Goal: Information Seeking & Learning: Learn about a topic

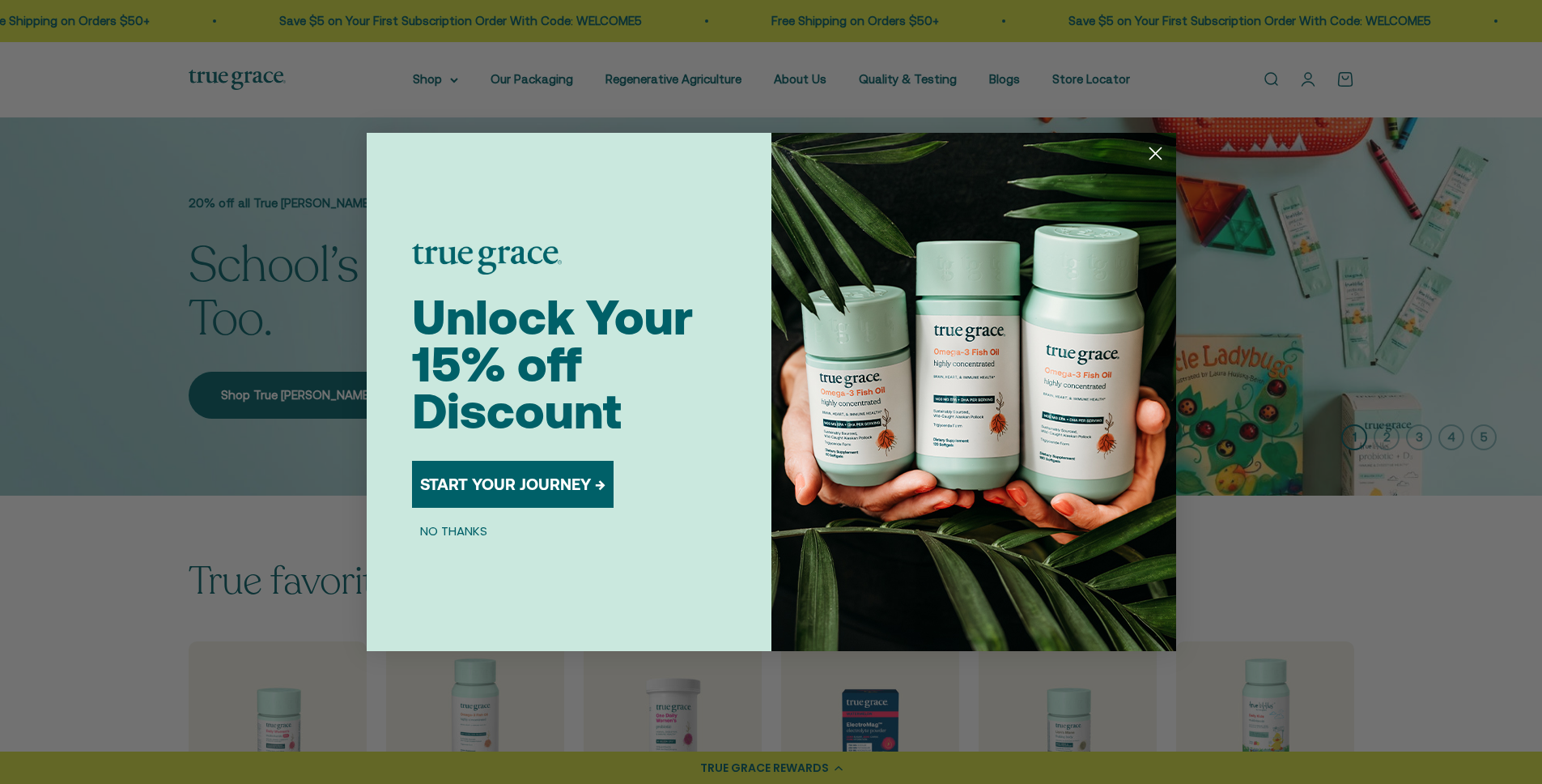
click at [657, 136] on div "Unlock Your 15% off Discount START YOUR JOURNEY → NO THANKS" at bounding box center [592, 392] width 360 height 518
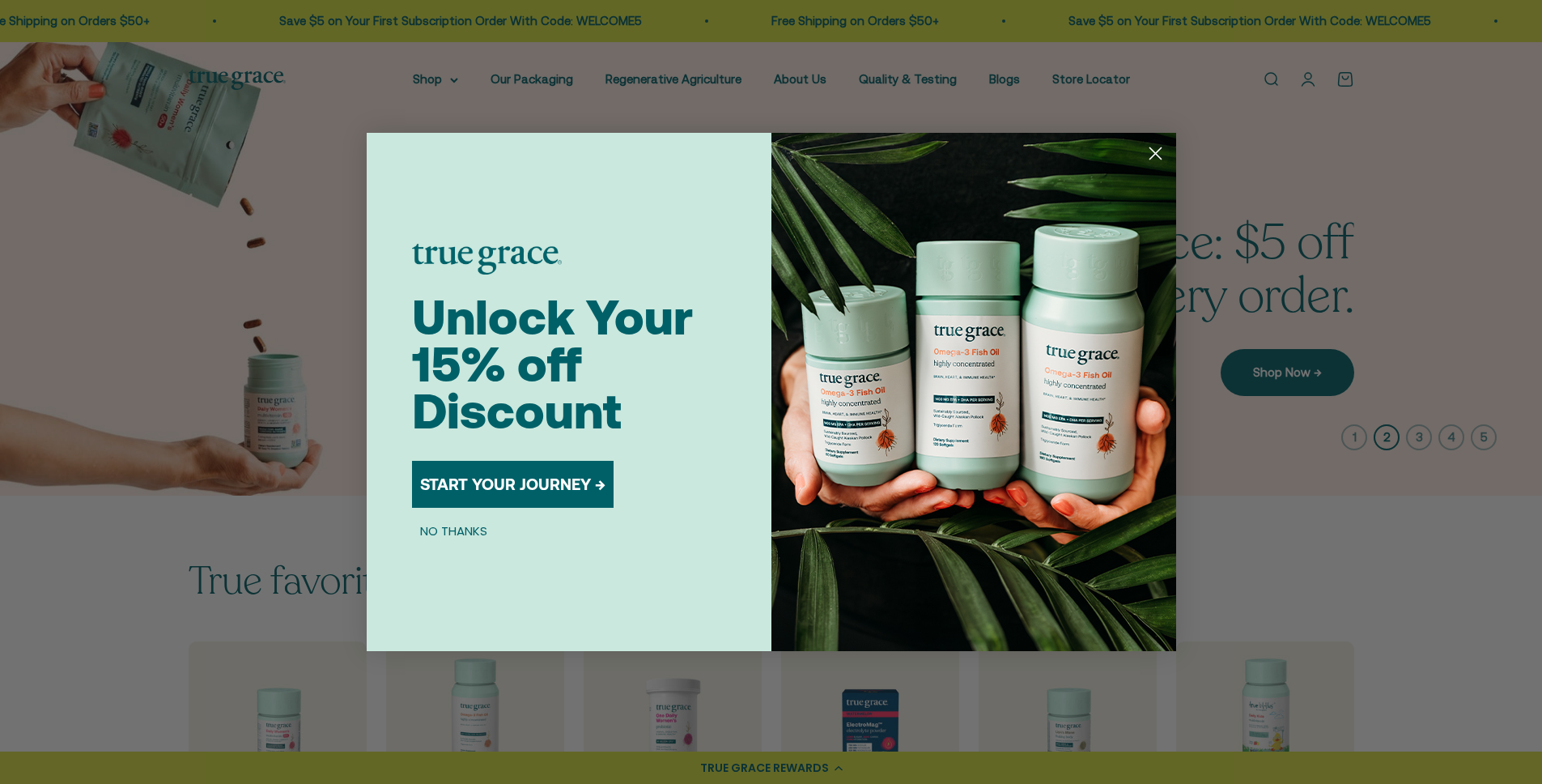
click at [1161, 157] on circle "Close dialog" at bounding box center [1154, 153] width 27 height 27
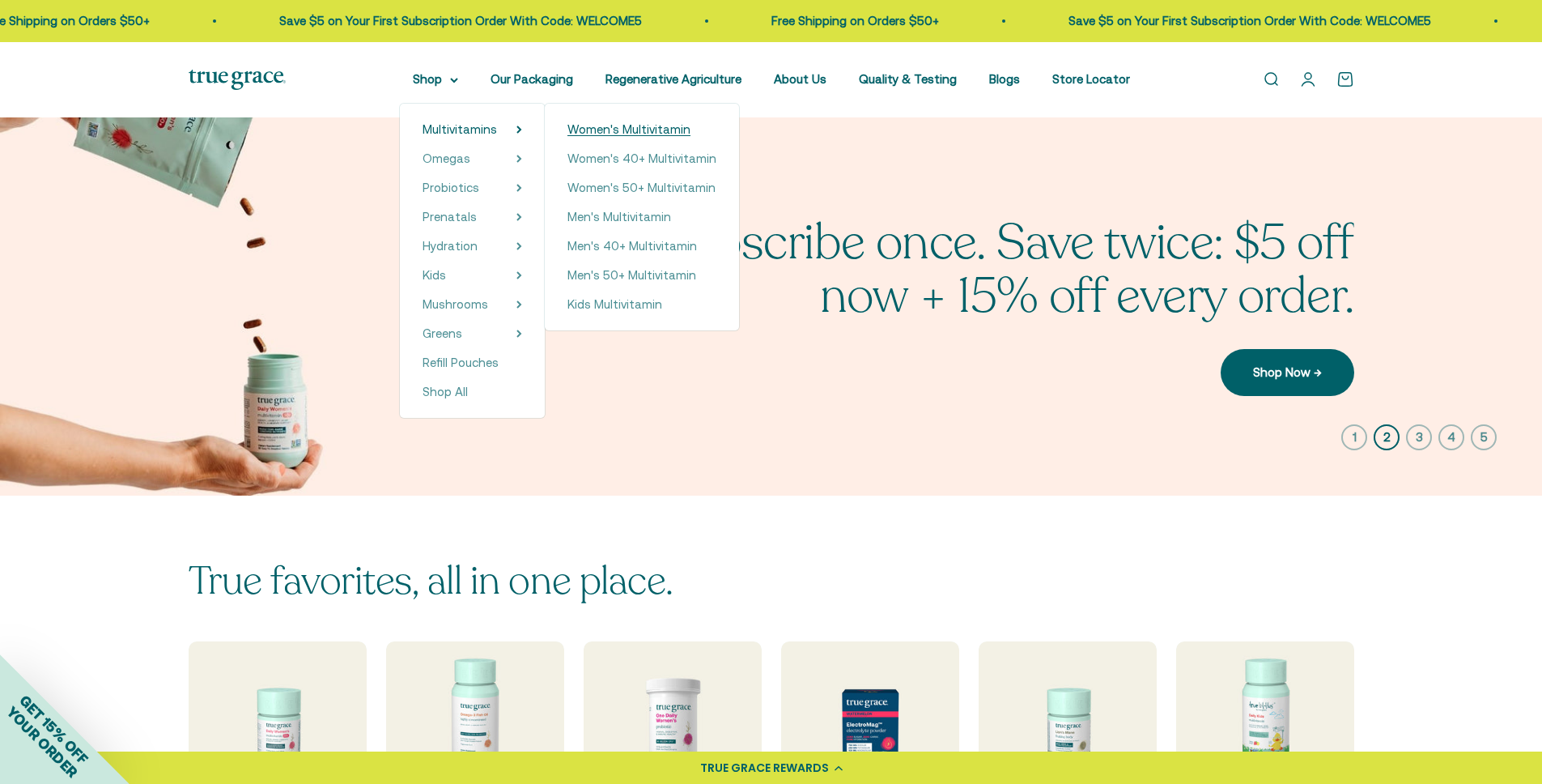
click at [609, 130] on span "Women's Multivitamin" at bounding box center [629, 129] width 123 height 14
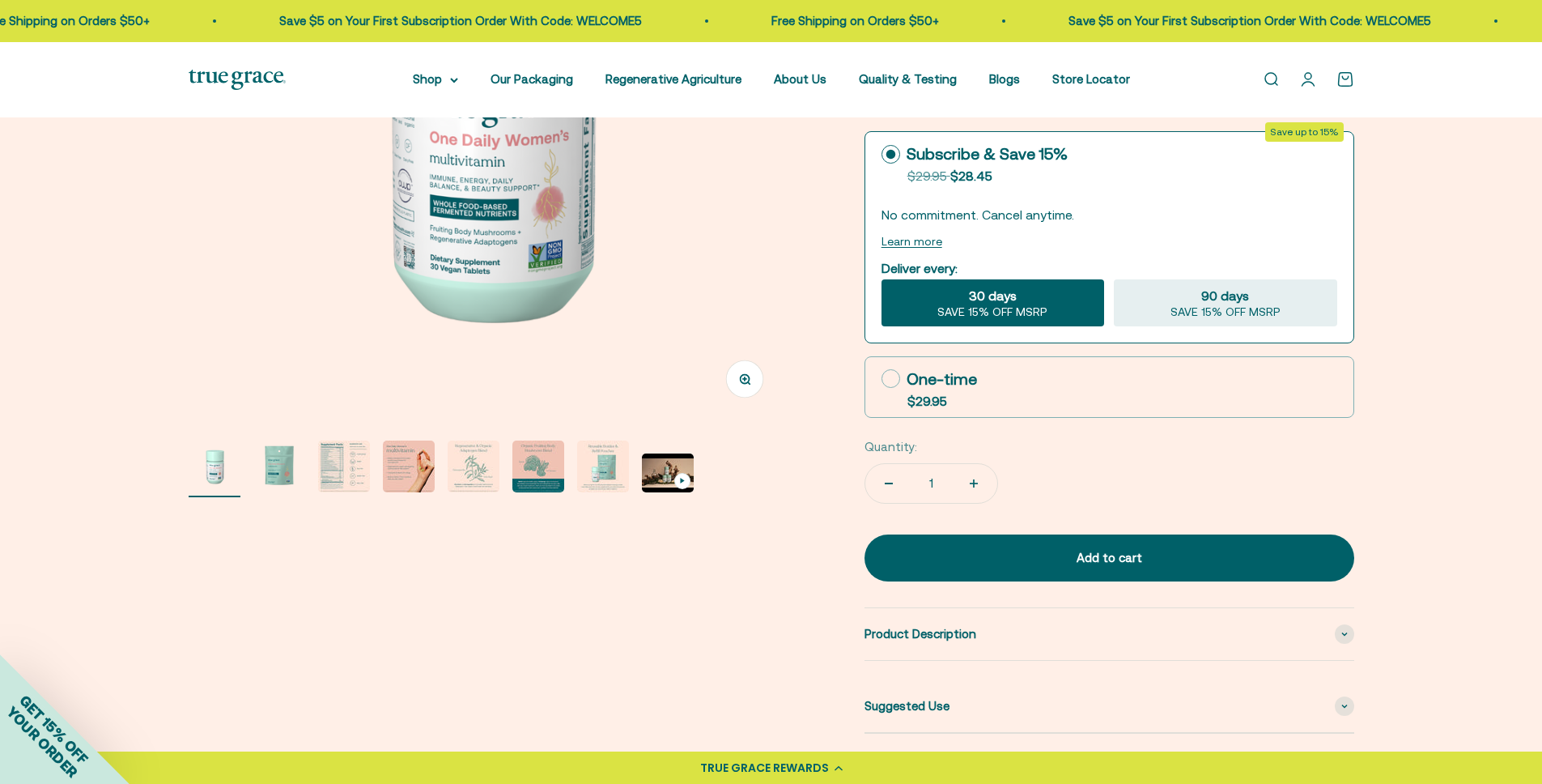
scroll to position [627, 0]
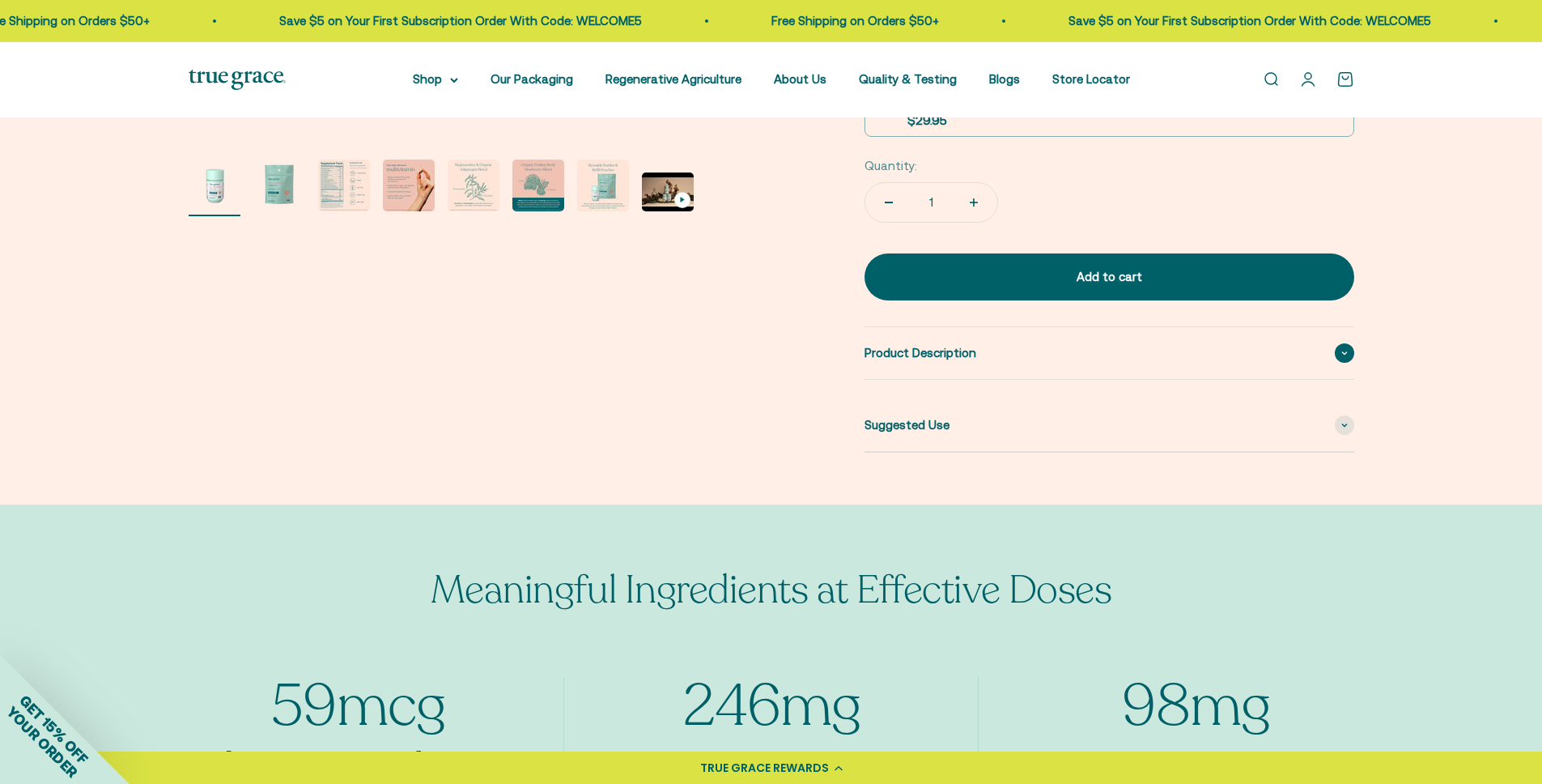
click at [1230, 354] on div "Product Description" at bounding box center [1110, 353] width 490 height 52
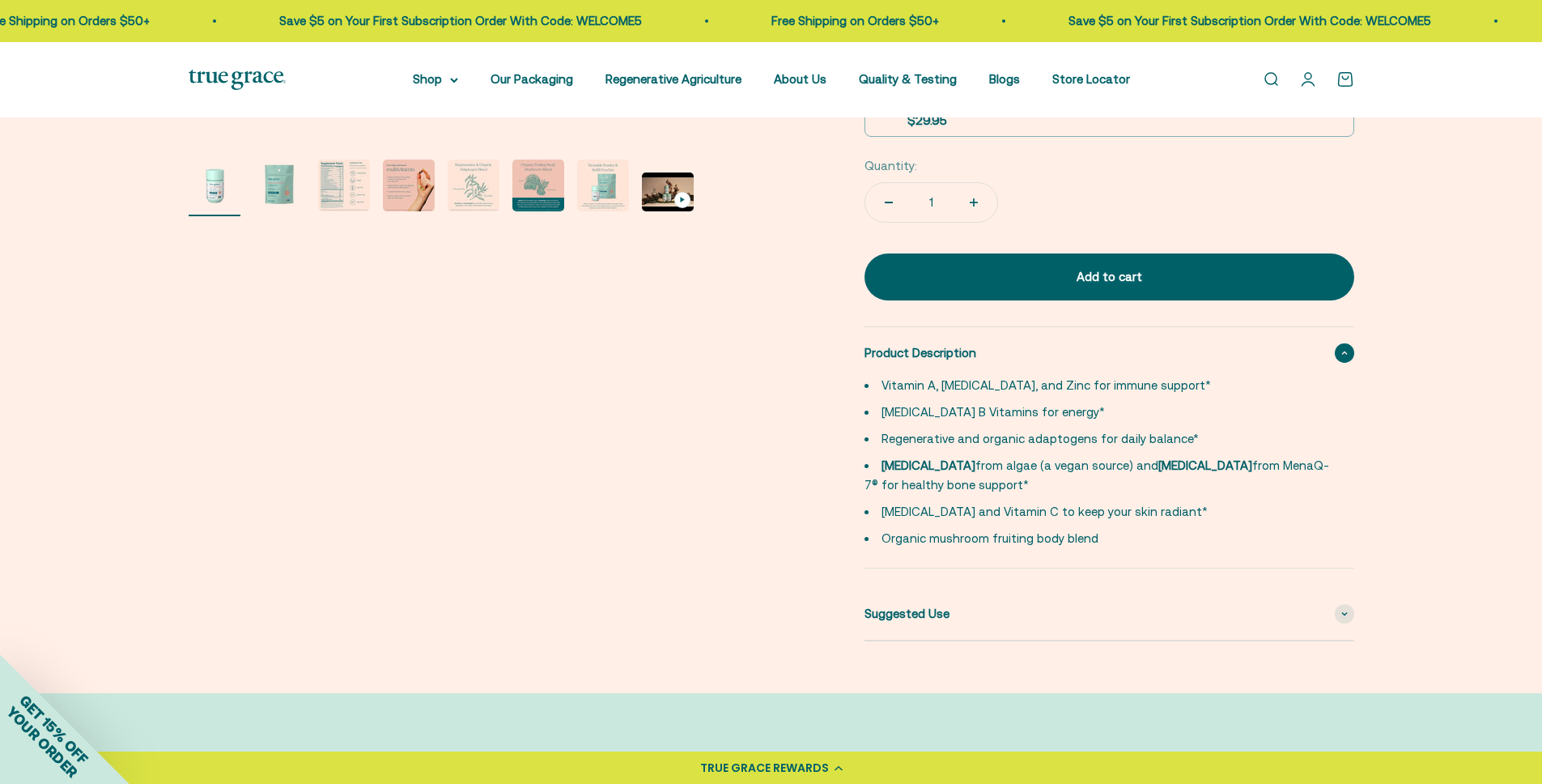
click at [1226, 355] on div "Product Description" at bounding box center [1110, 353] width 490 height 52
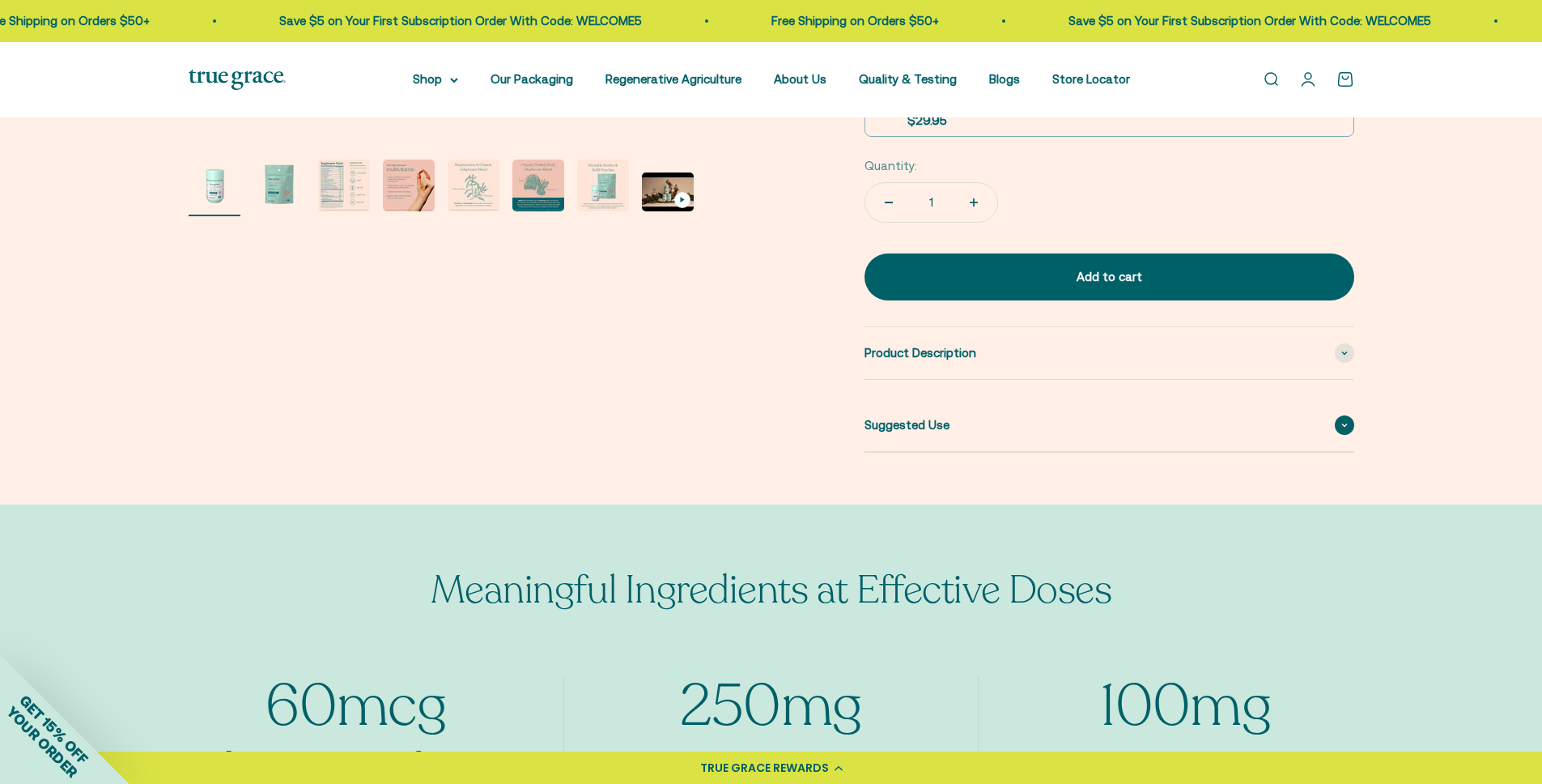
click at [1188, 416] on div "Suggested Use" at bounding box center [1110, 425] width 490 height 52
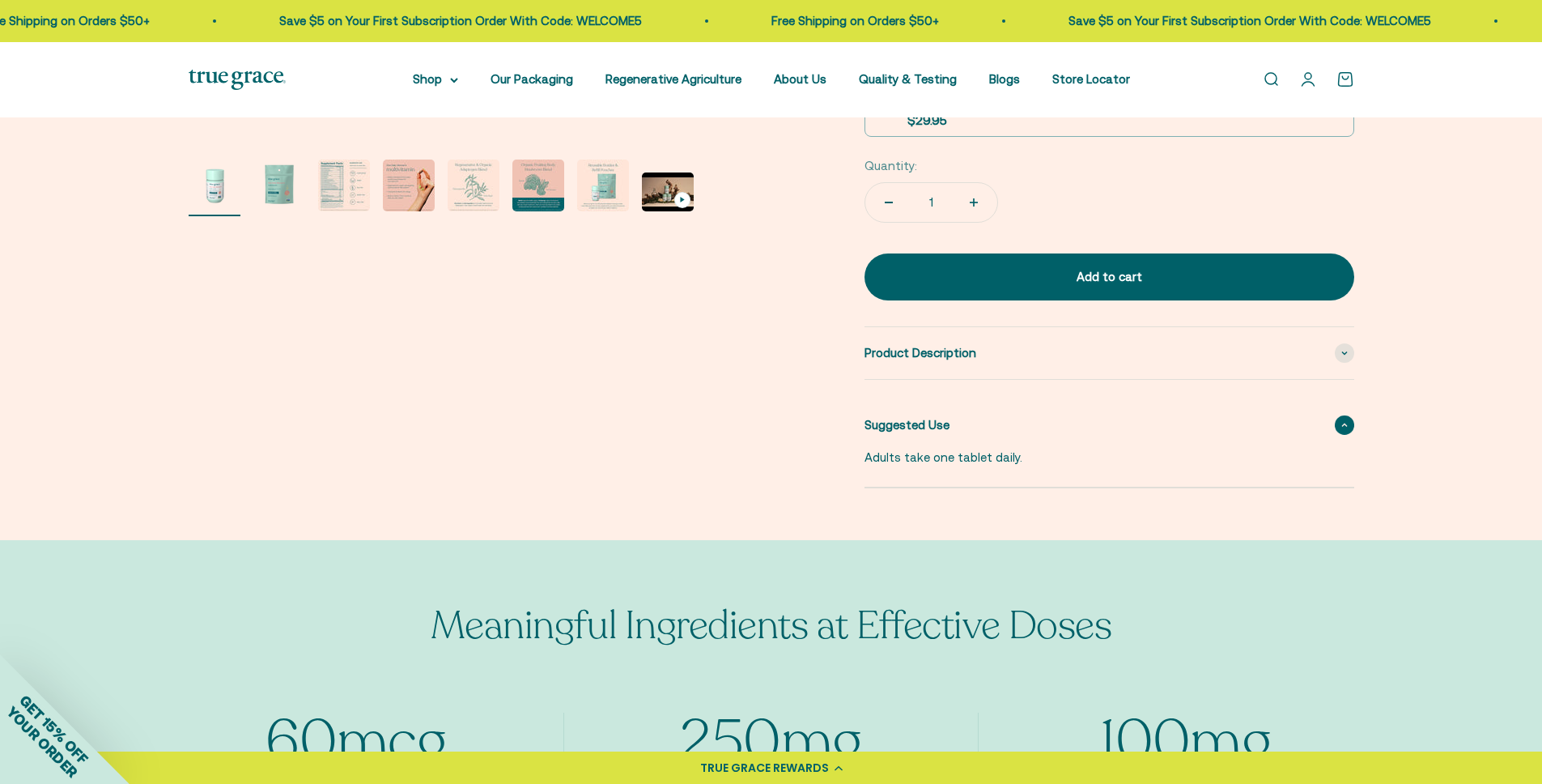
click at [1190, 424] on div "Suggested Use" at bounding box center [1110, 425] width 490 height 52
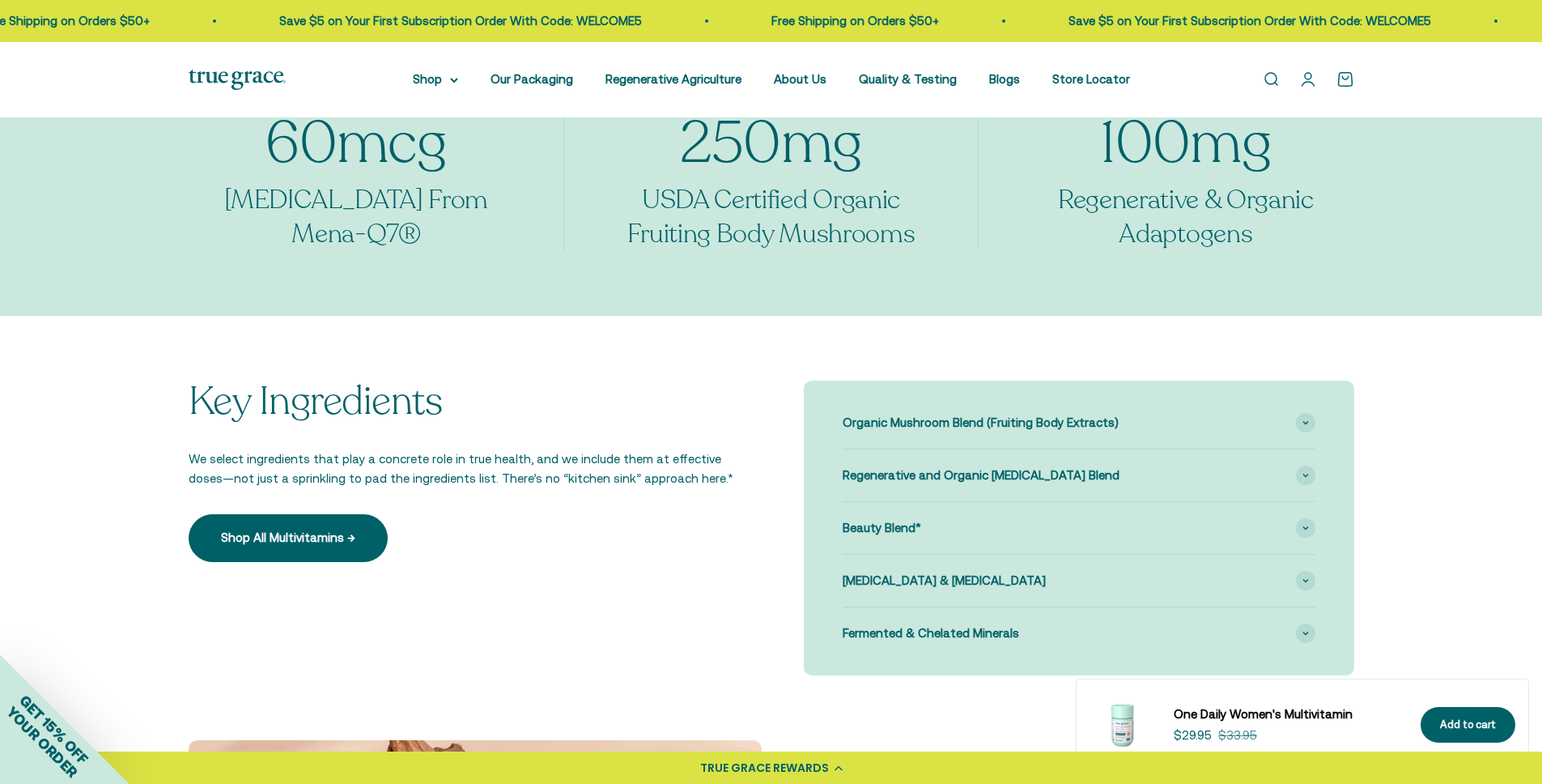
scroll to position [1192, 0]
click at [1159, 431] on div "Organic Mushroom Blend (Fruiting Body Extracts)" at bounding box center [1079, 421] width 473 height 52
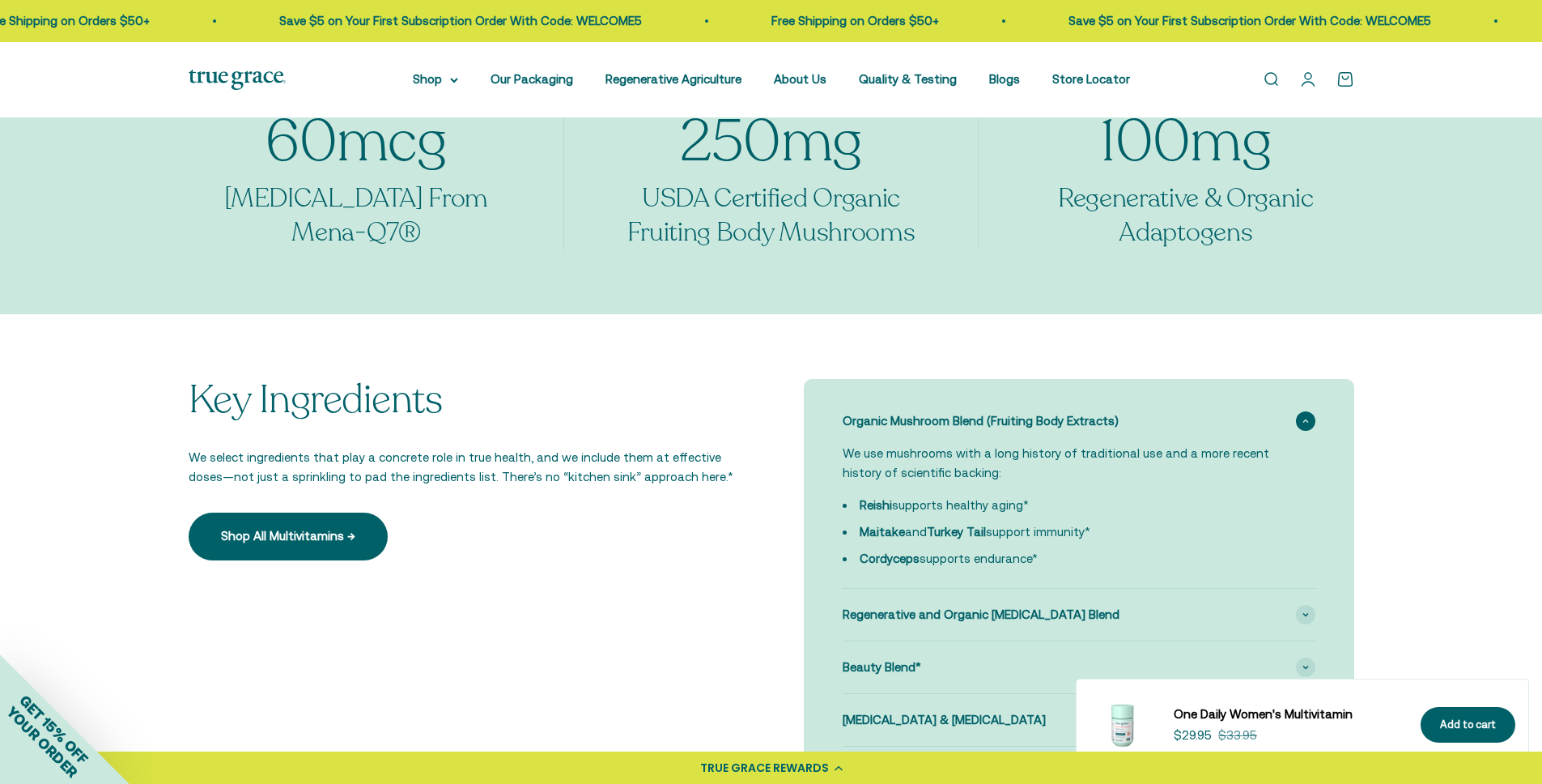
click at [1159, 431] on div "Organic Mushroom Blend (Fruiting Body Extracts)" at bounding box center [1079, 421] width 473 height 52
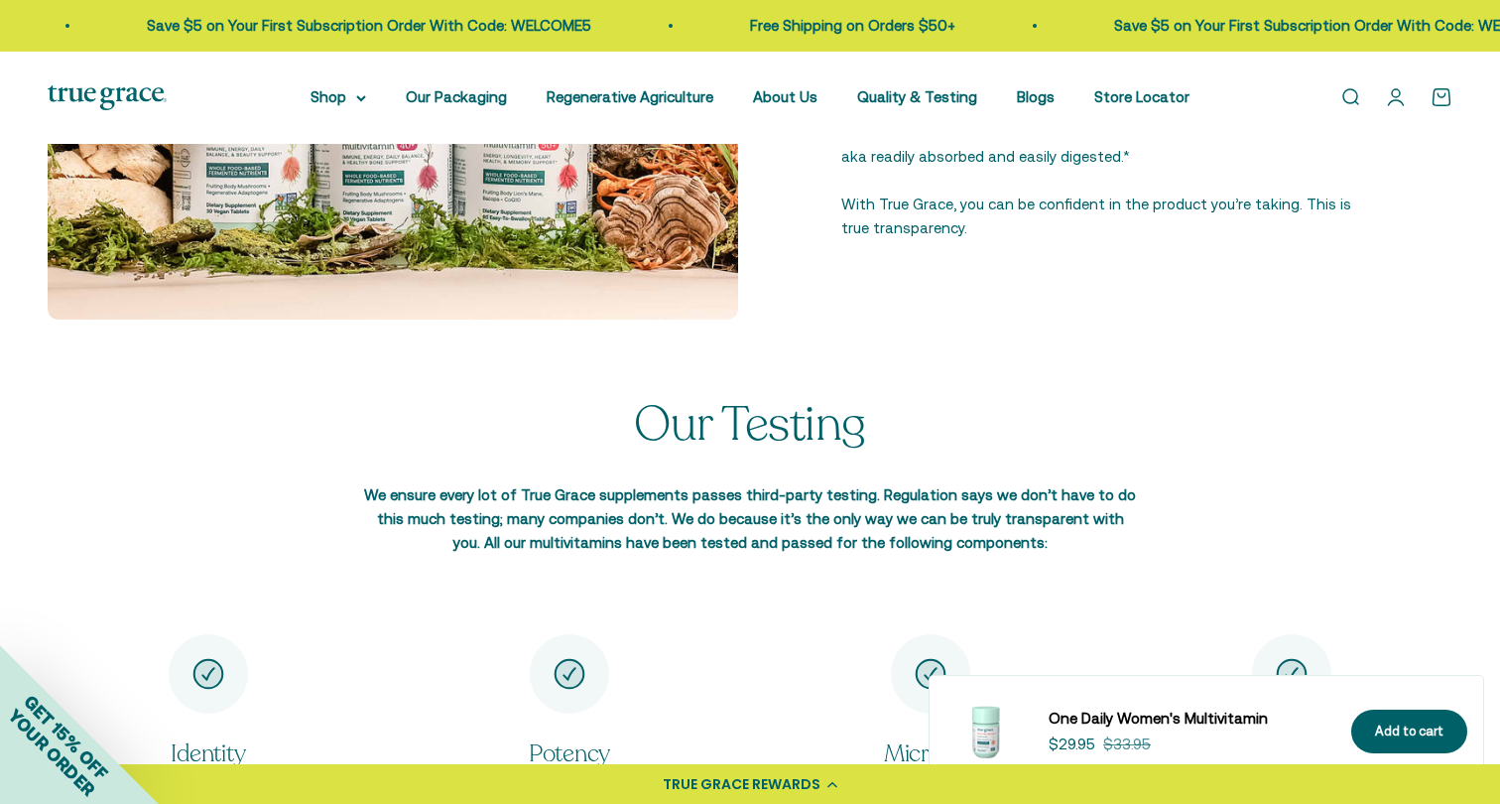
scroll to position [2691, 0]
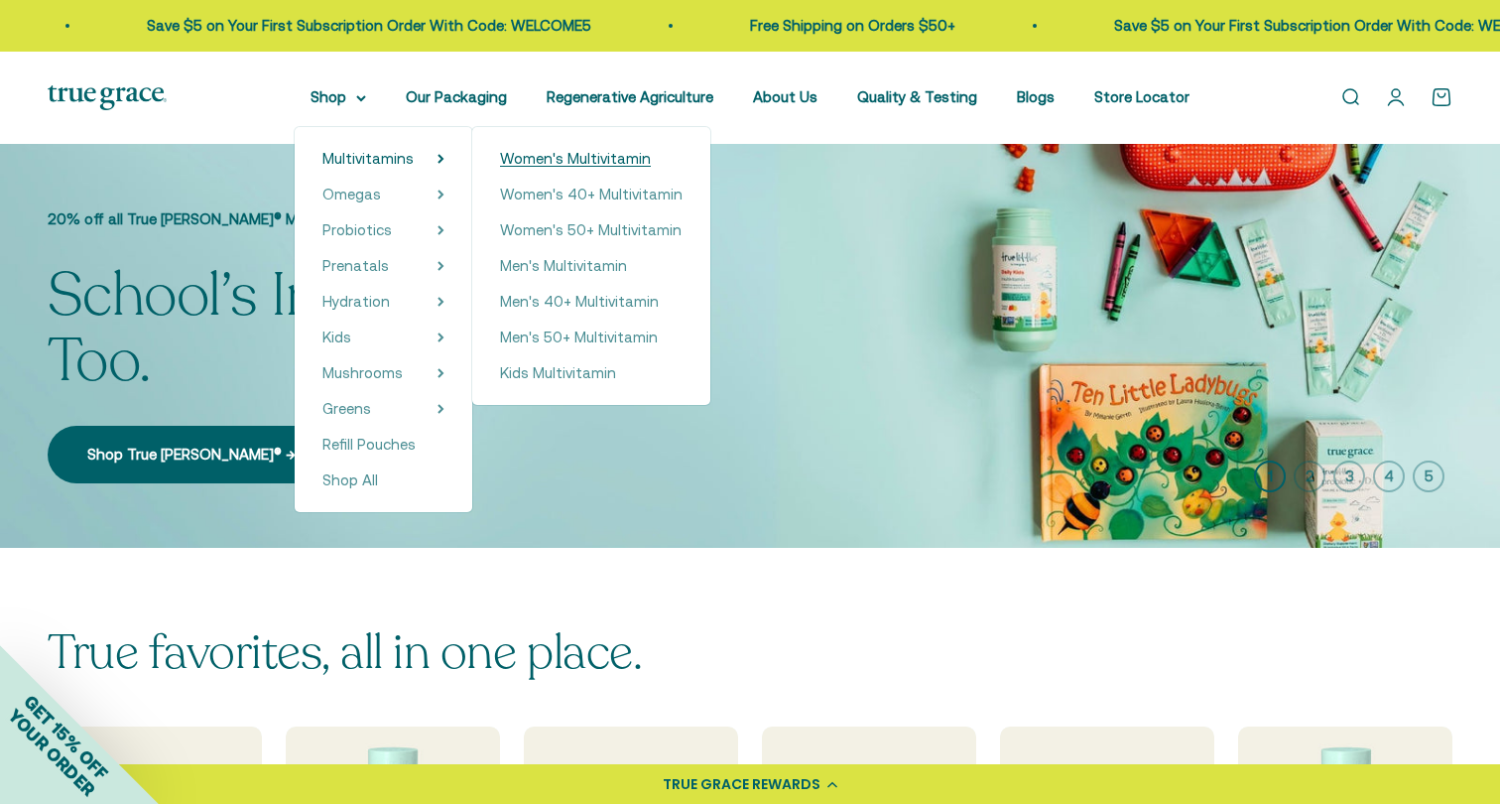
click at [573, 158] on span "Women's Multivitamin" at bounding box center [575, 158] width 151 height 17
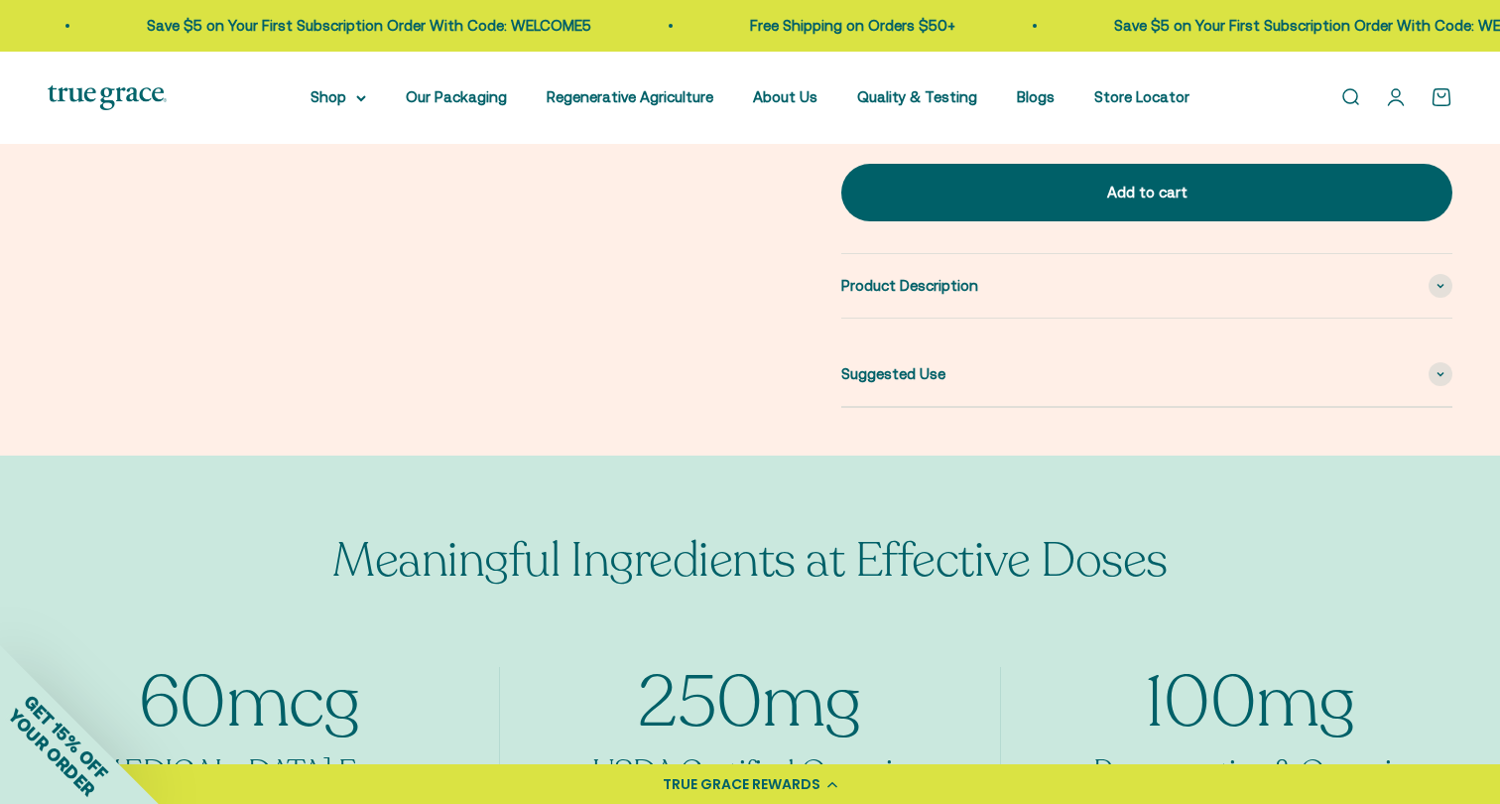
scroll to position [922, 0]
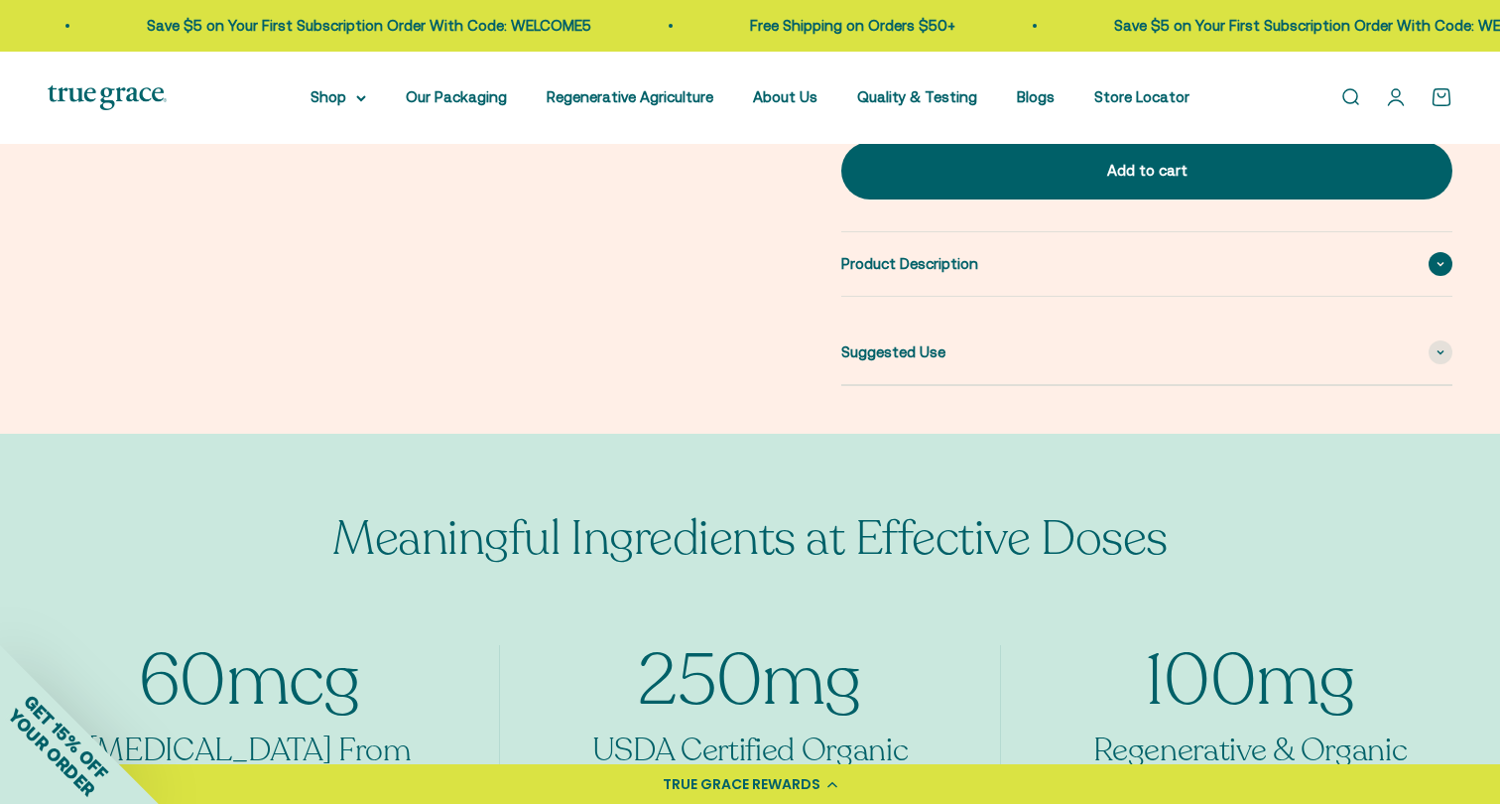
click at [1190, 243] on div "Product Description" at bounding box center [1146, 264] width 611 height 64
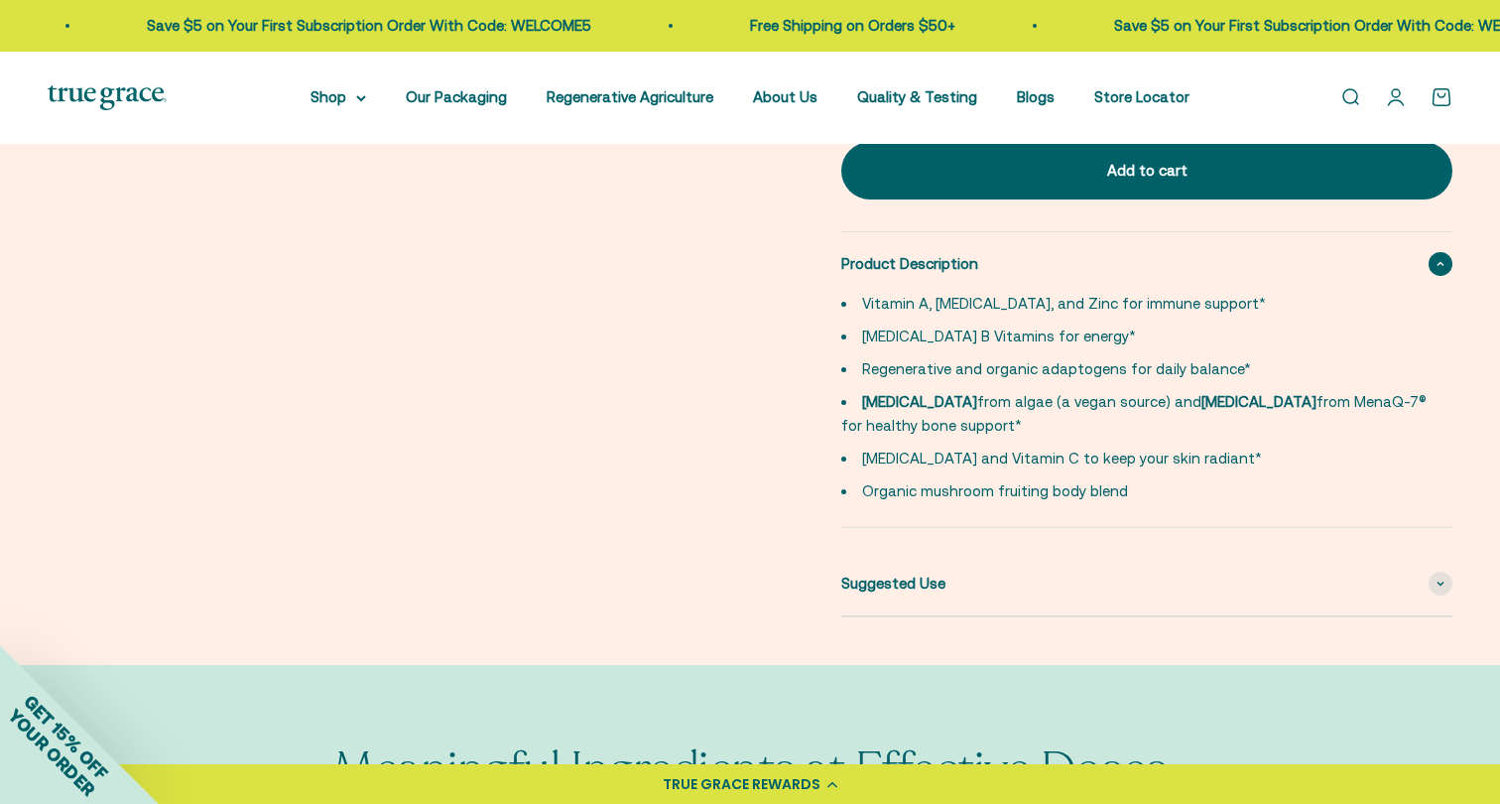
click at [1190, 243] on div "Product Description" at bounding box center [1146, 264] width 611 height 64
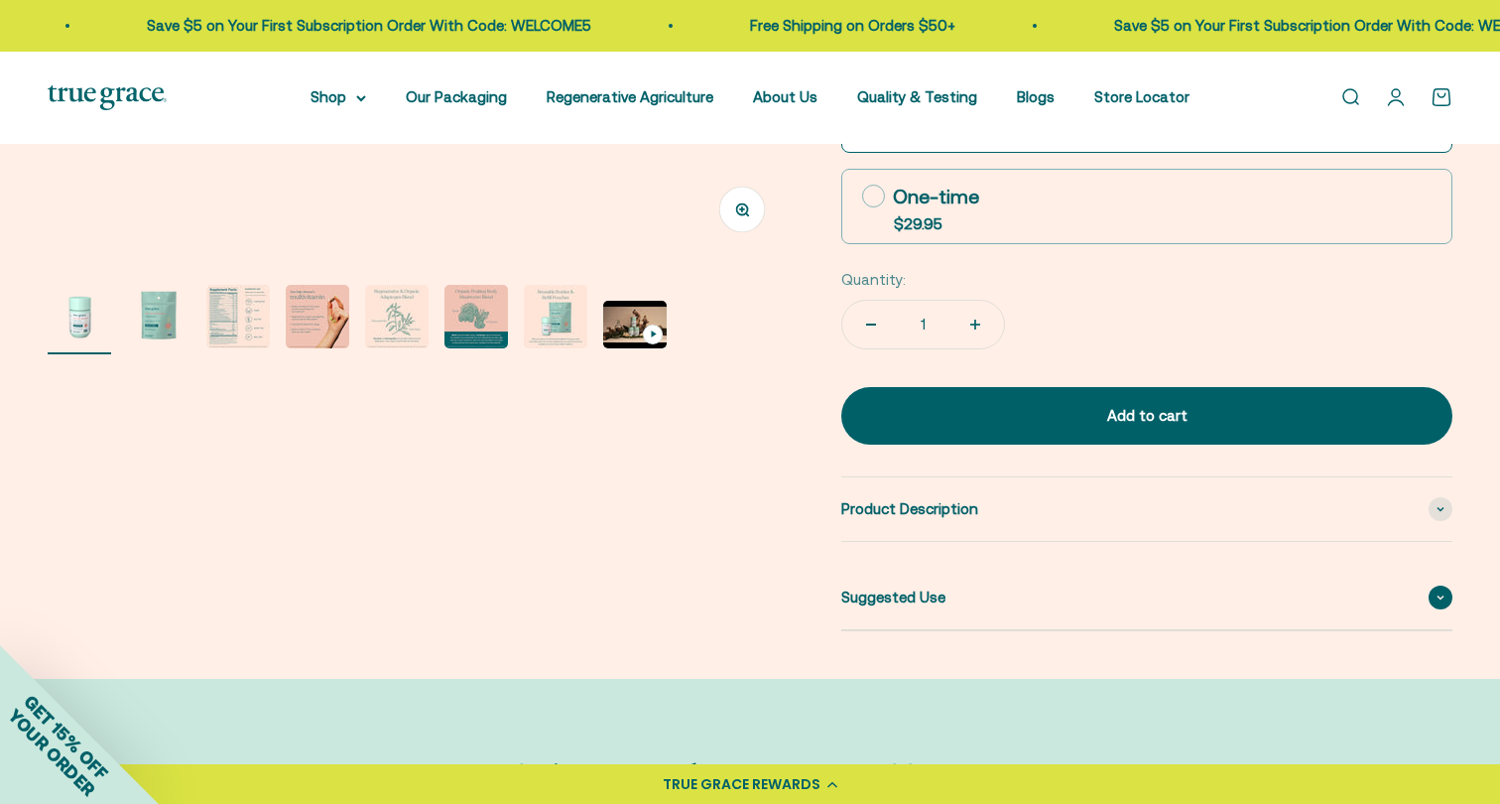
scroll to position [690, 0]
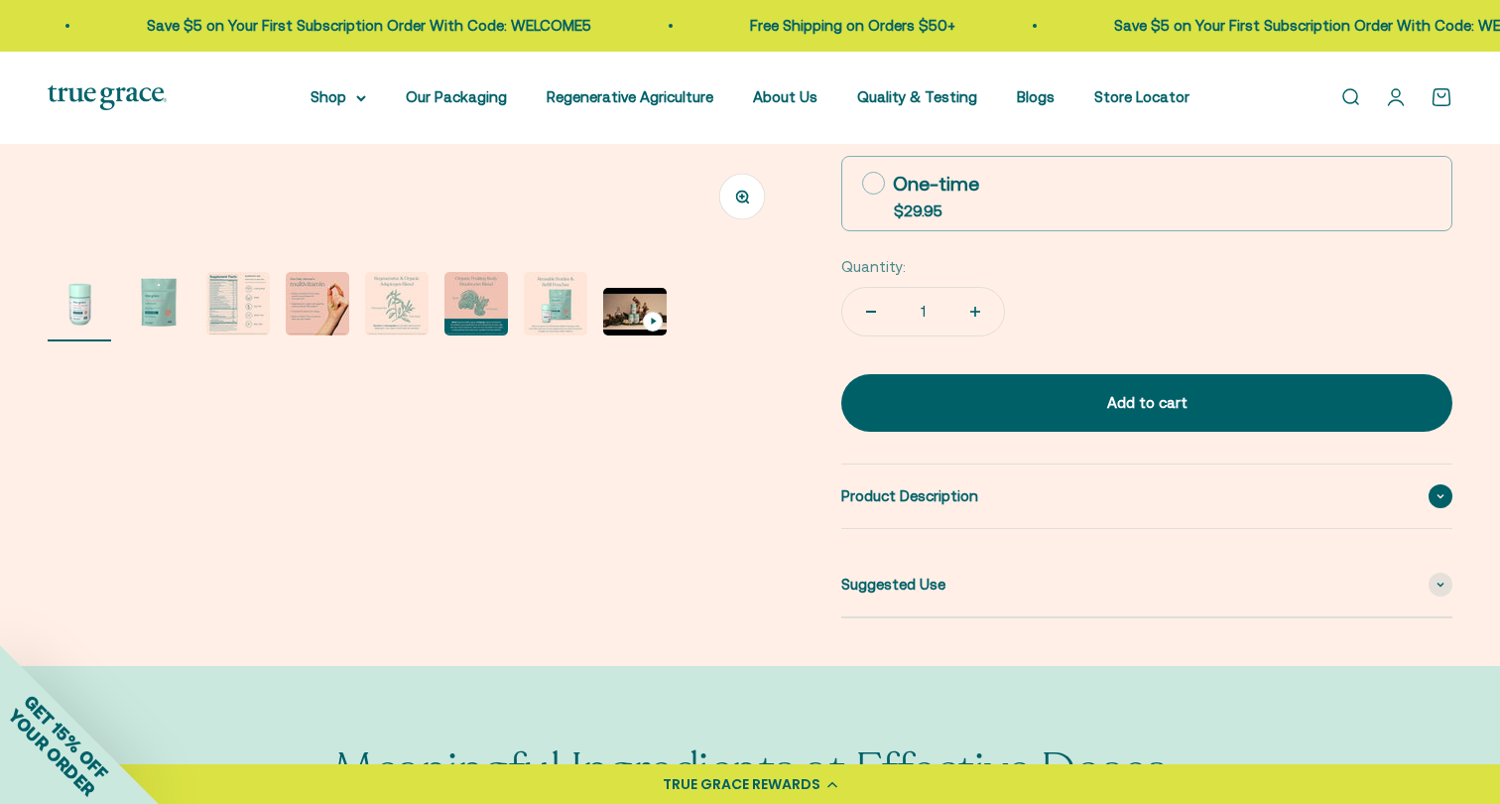
click at [1059, 489] on div "Product Description" at bounding box center [1146, 496] width 611 height 64
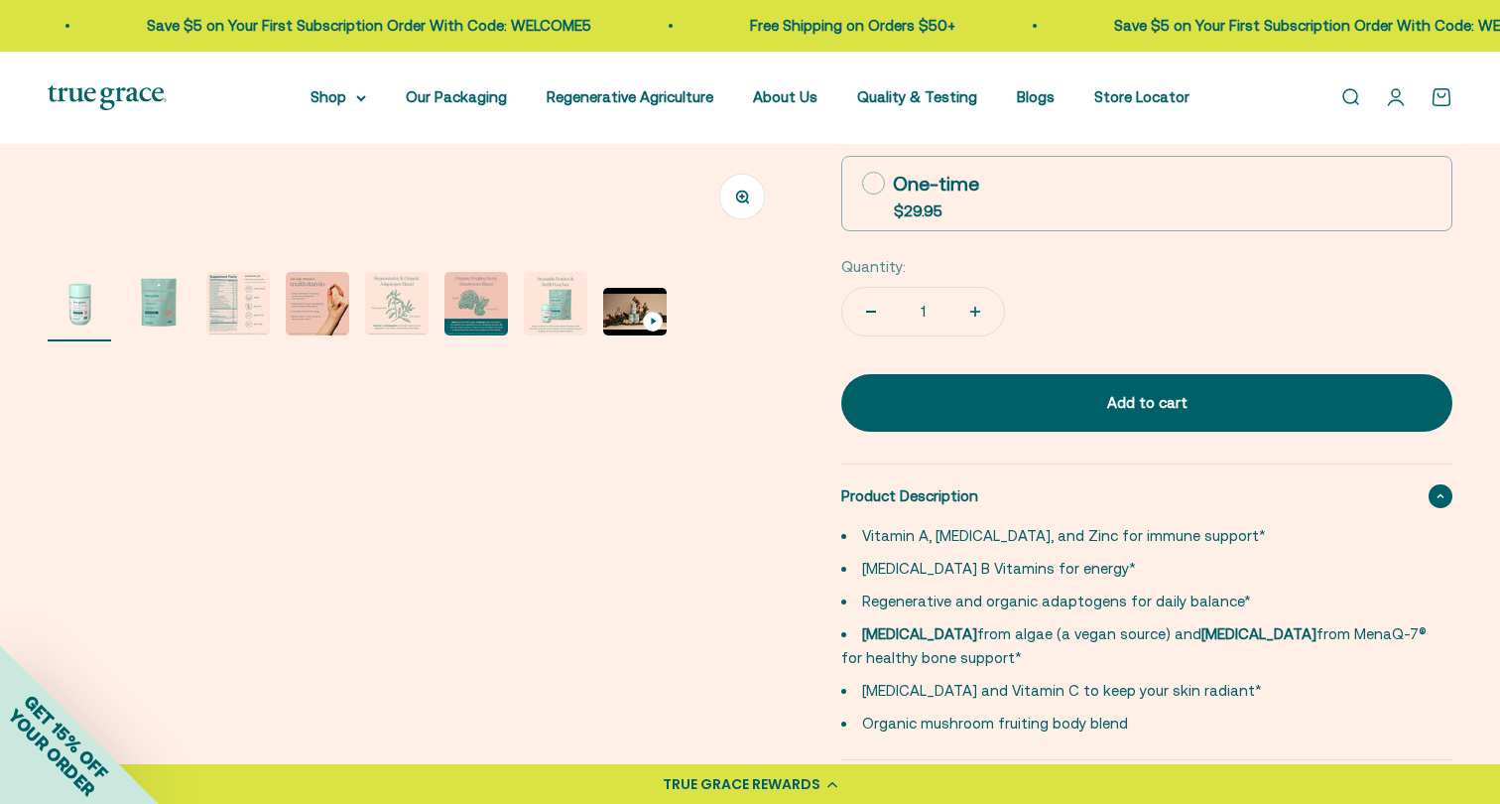
click at [1059, 489] on div "Product Description" at bounding box center [1146, 496] width 611 height 64
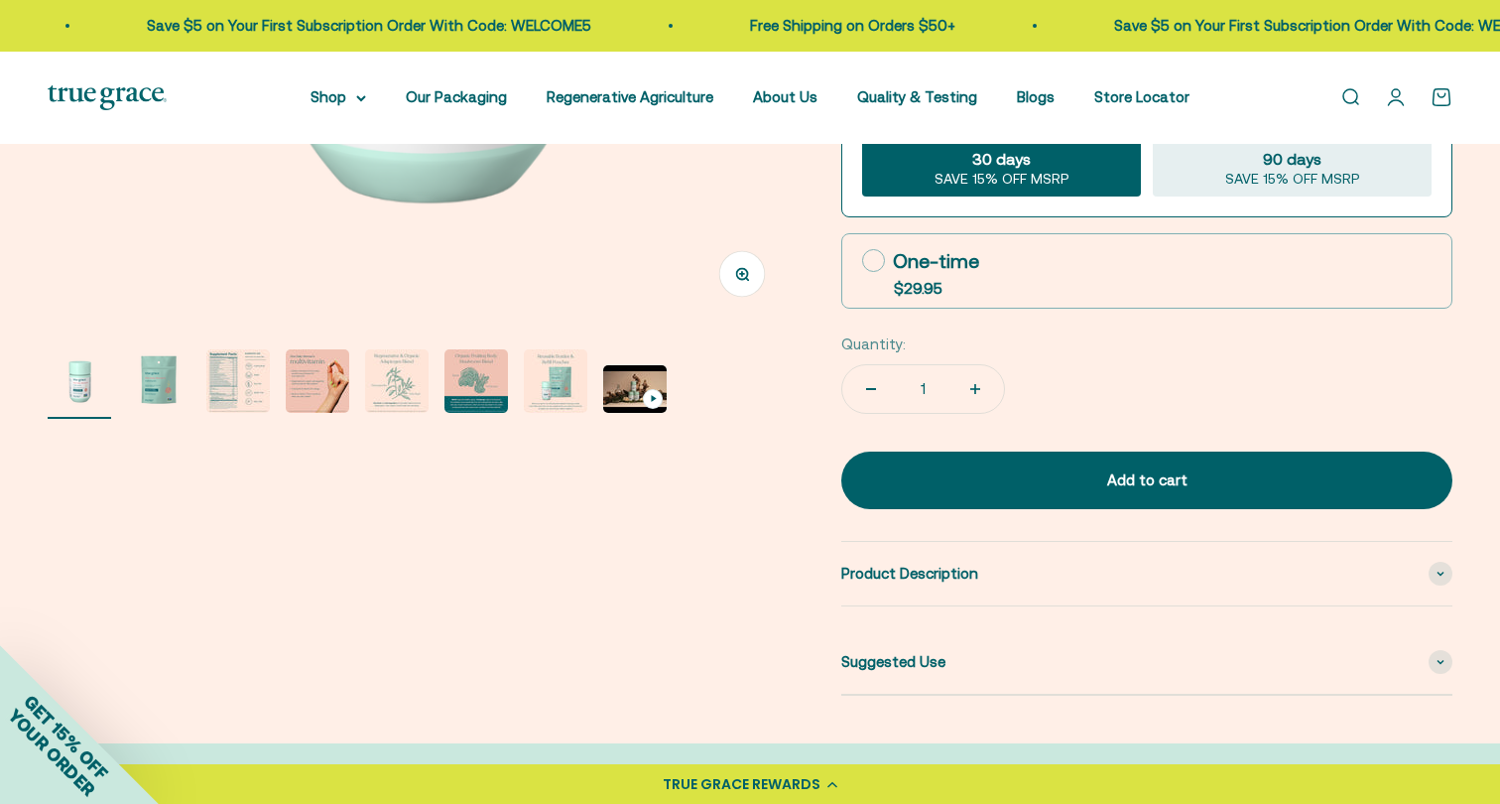
scroll to position [715, 0]
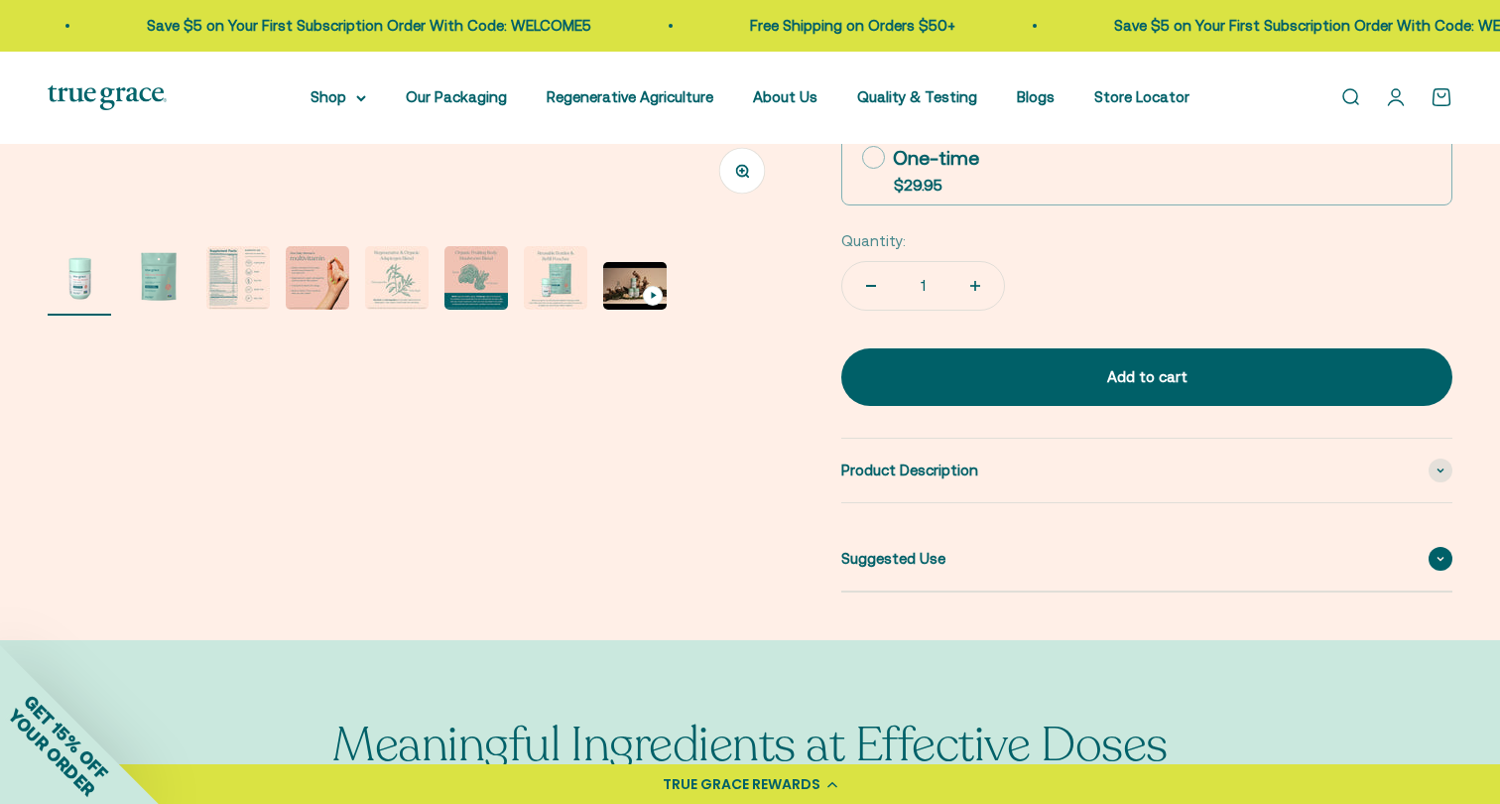
click at [936, 543] on div "Suggested Use" at bounding box center [1146, 559] width 611 height 64
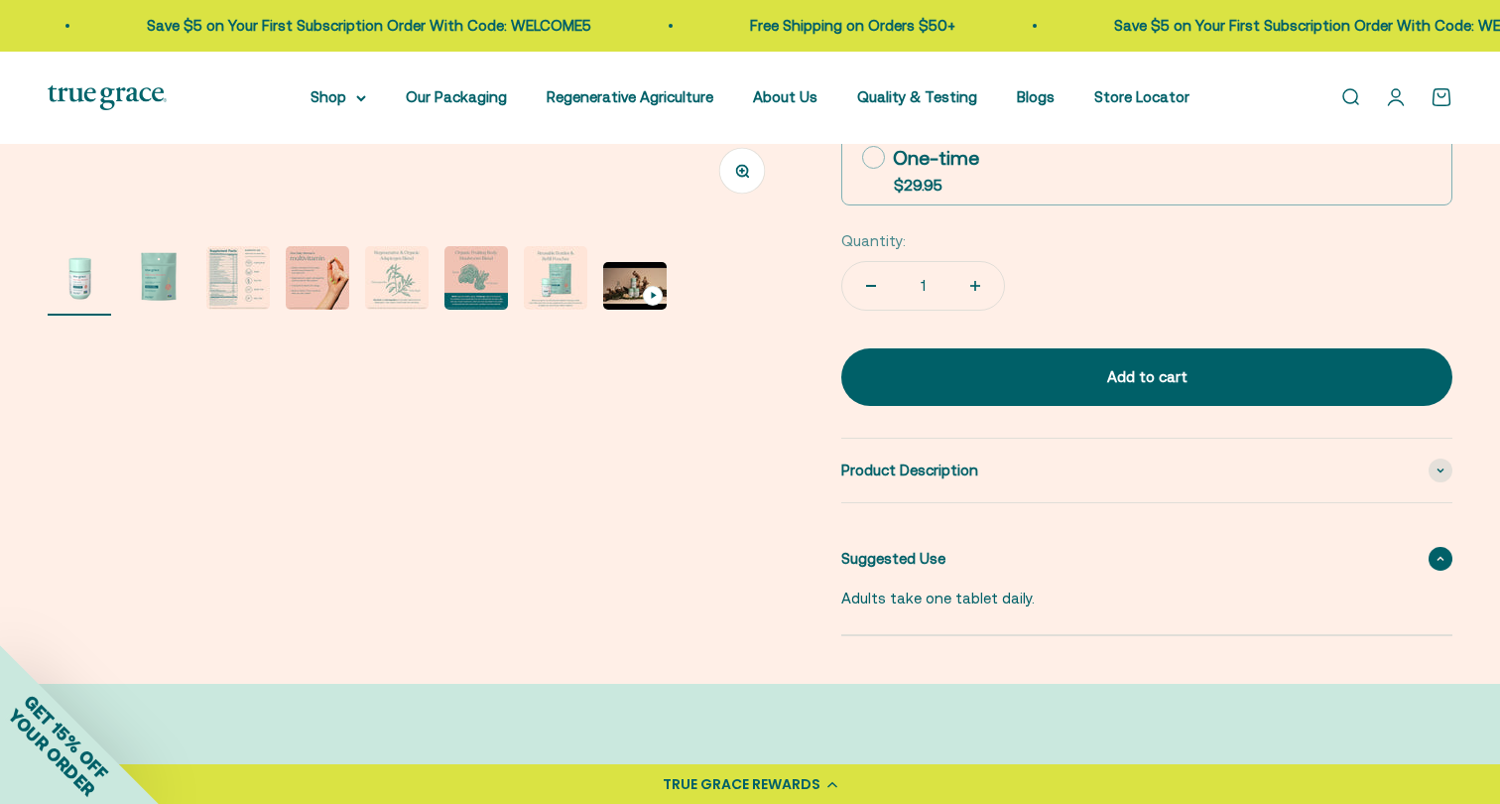
click at [936, 543] on div "Suggested Use" at bounding box center [1146, 559] width 611 height 64
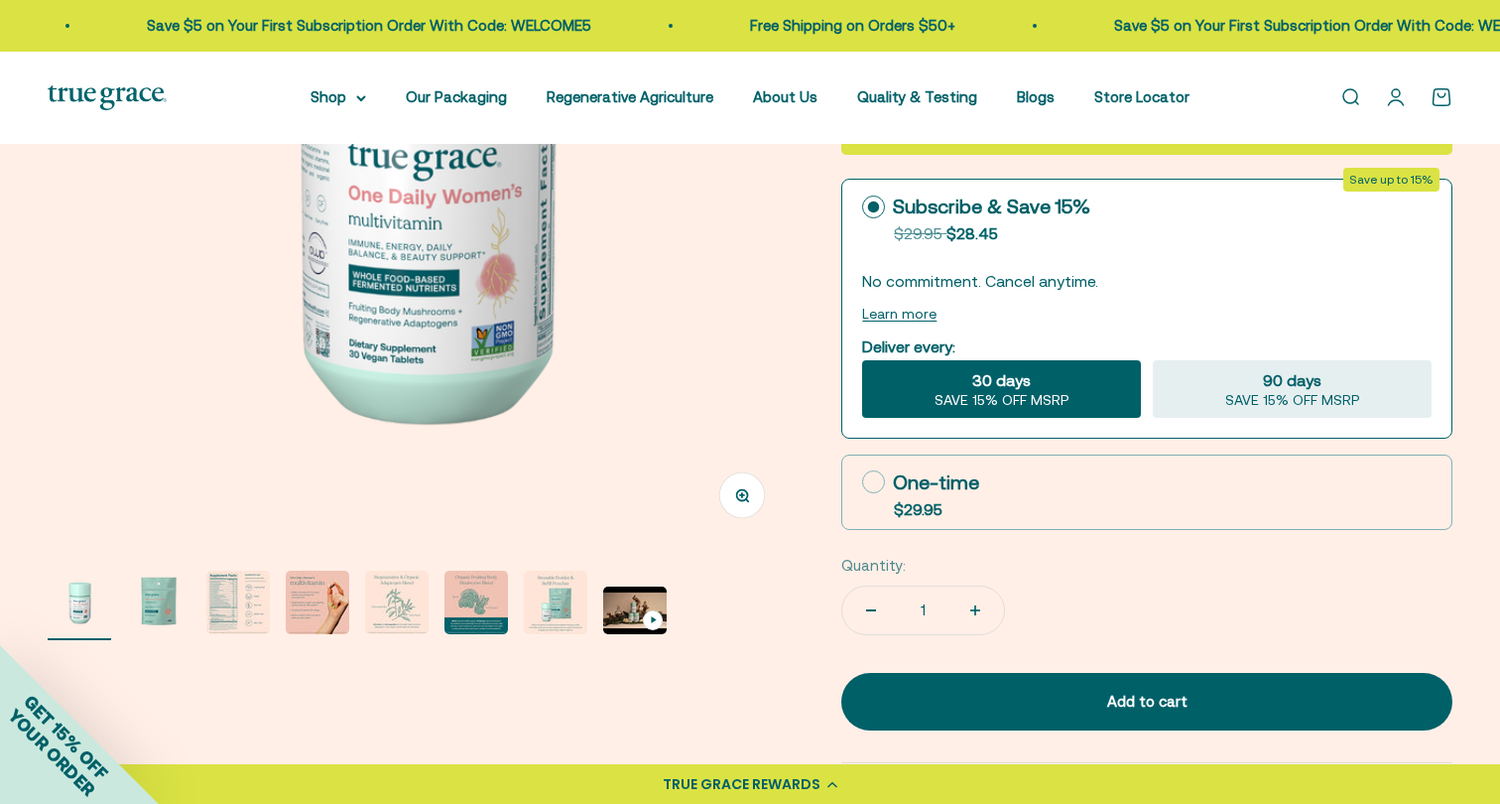
scroll to position [394, 0]
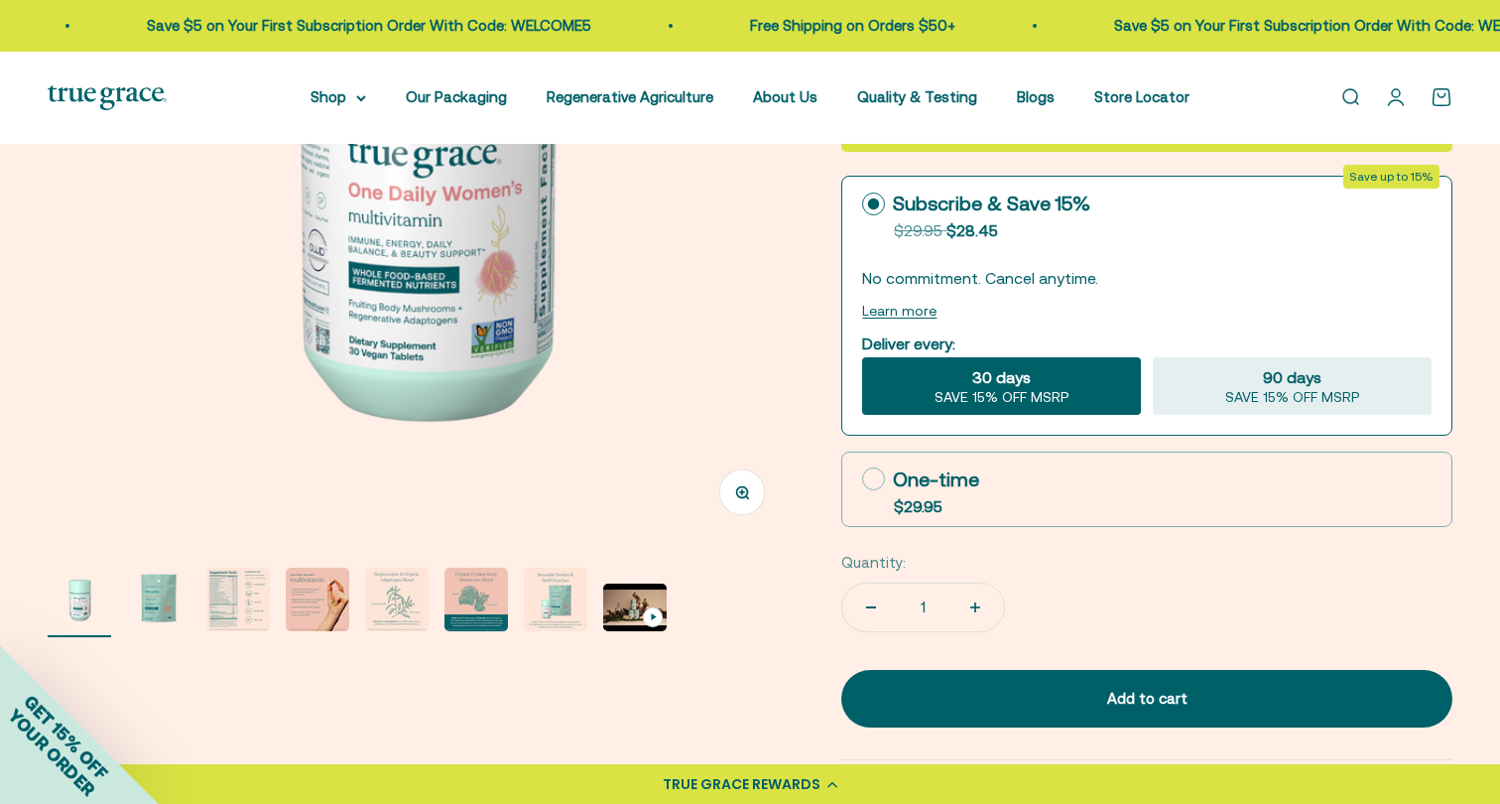
click at [143, 618] on img "Go to item 2" at bounding box center [159, 600] width 64 height 64
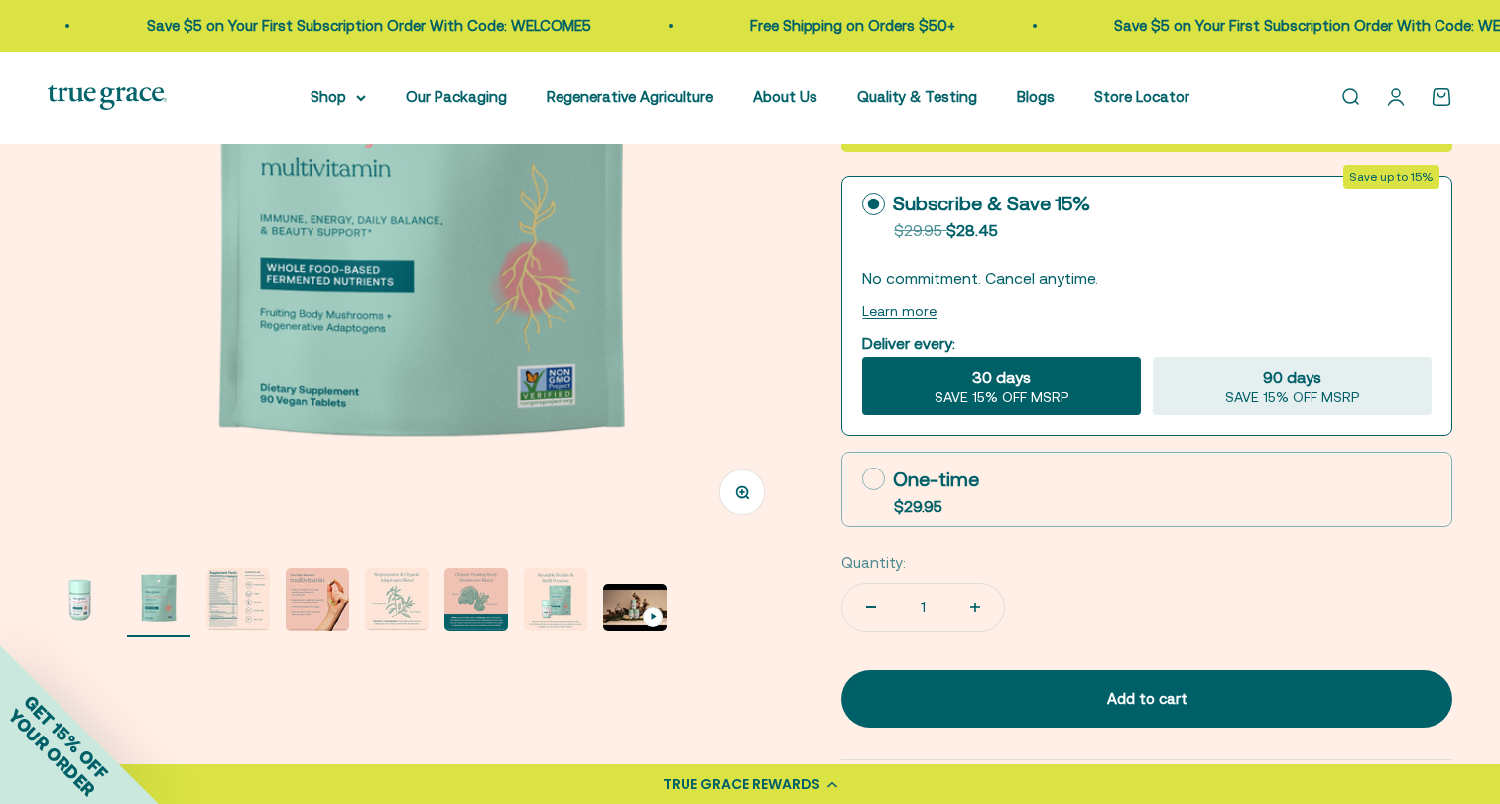
click at [216, 608] on img "Go to item 3" at bounding box center [238, 600] width 64 height 64
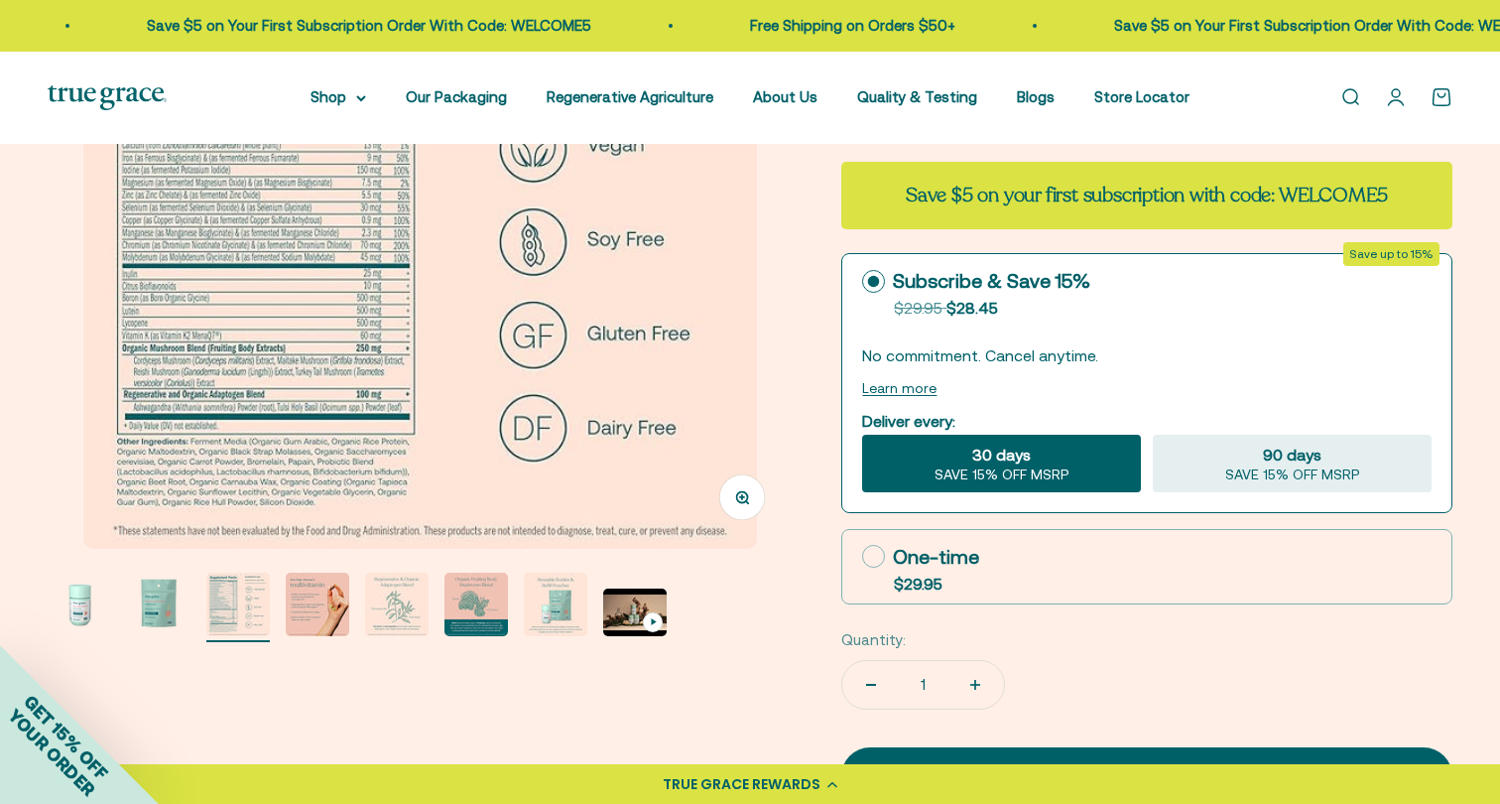
scroll to position [334, 0]
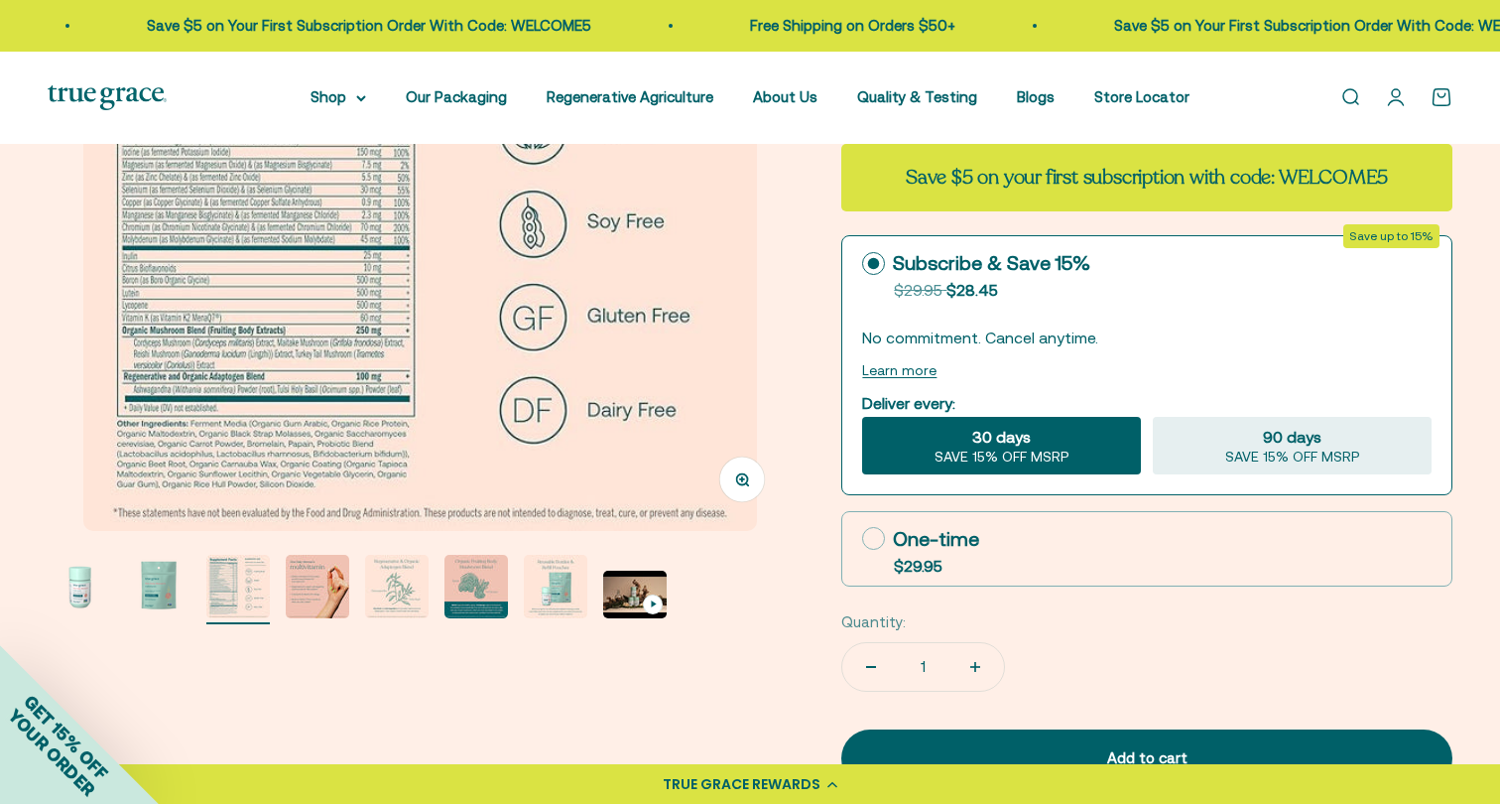
click at [306, 595] on img "Go to item 4" at bounding box center [318, 587] width 64 height 64
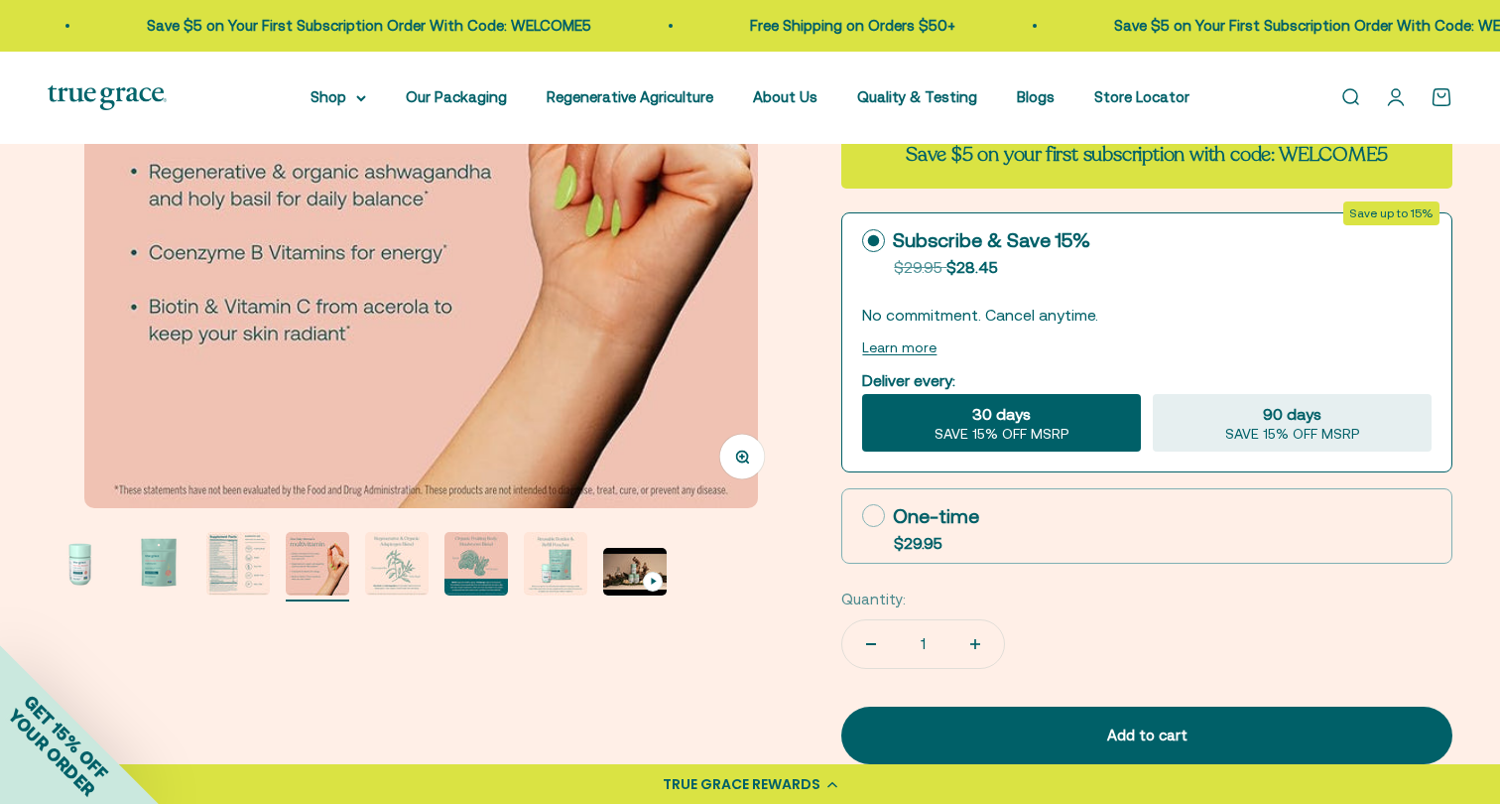
scroll to position [356, 0]
click at [362, 576] on page-dots at bounding box center [421, 567] width 746 height 69
click at [391, 574] on img "Go to item 5" at bounding box center [397, 565] width 64 height 64
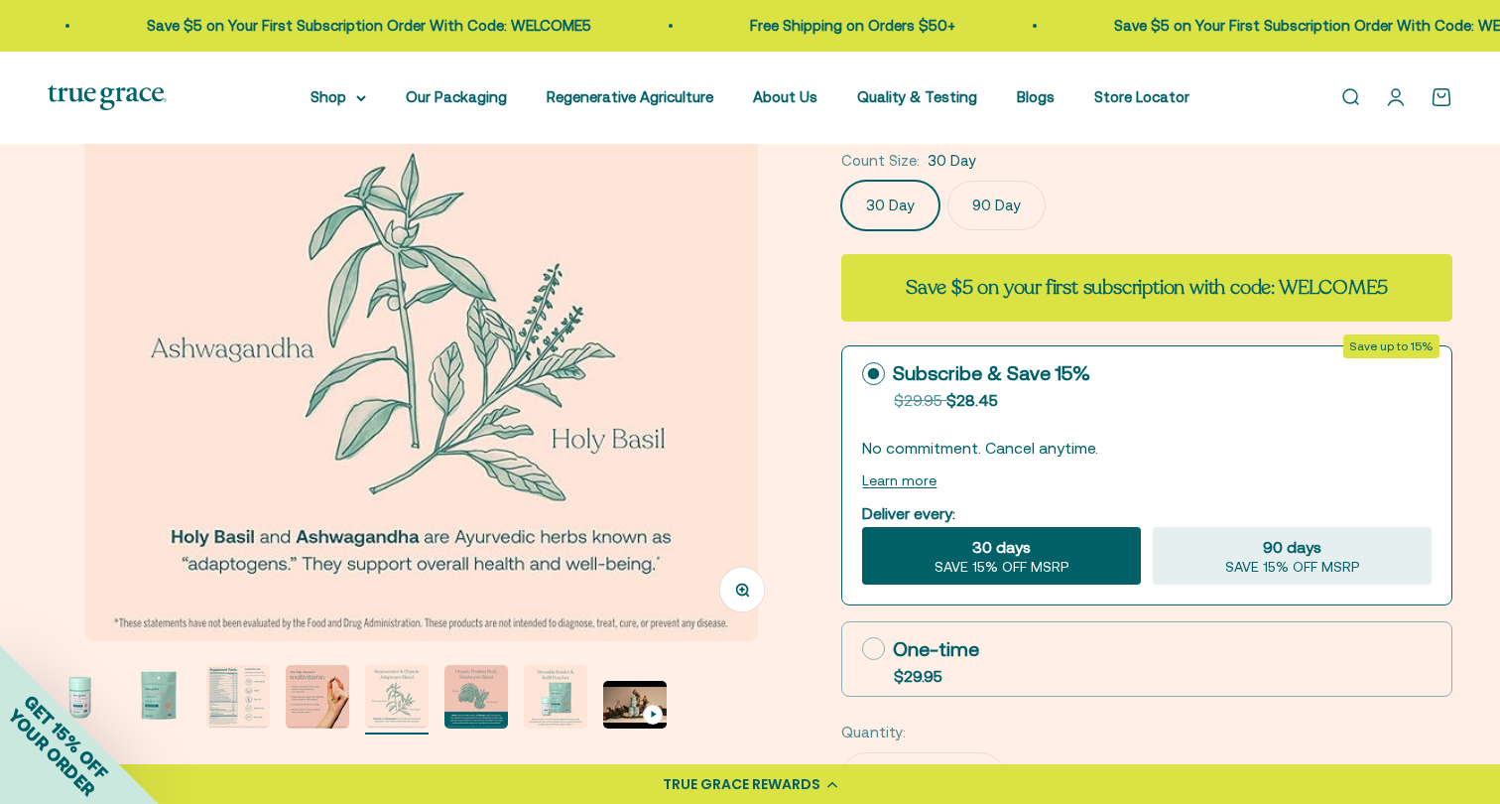
scroll to position [222, 0]
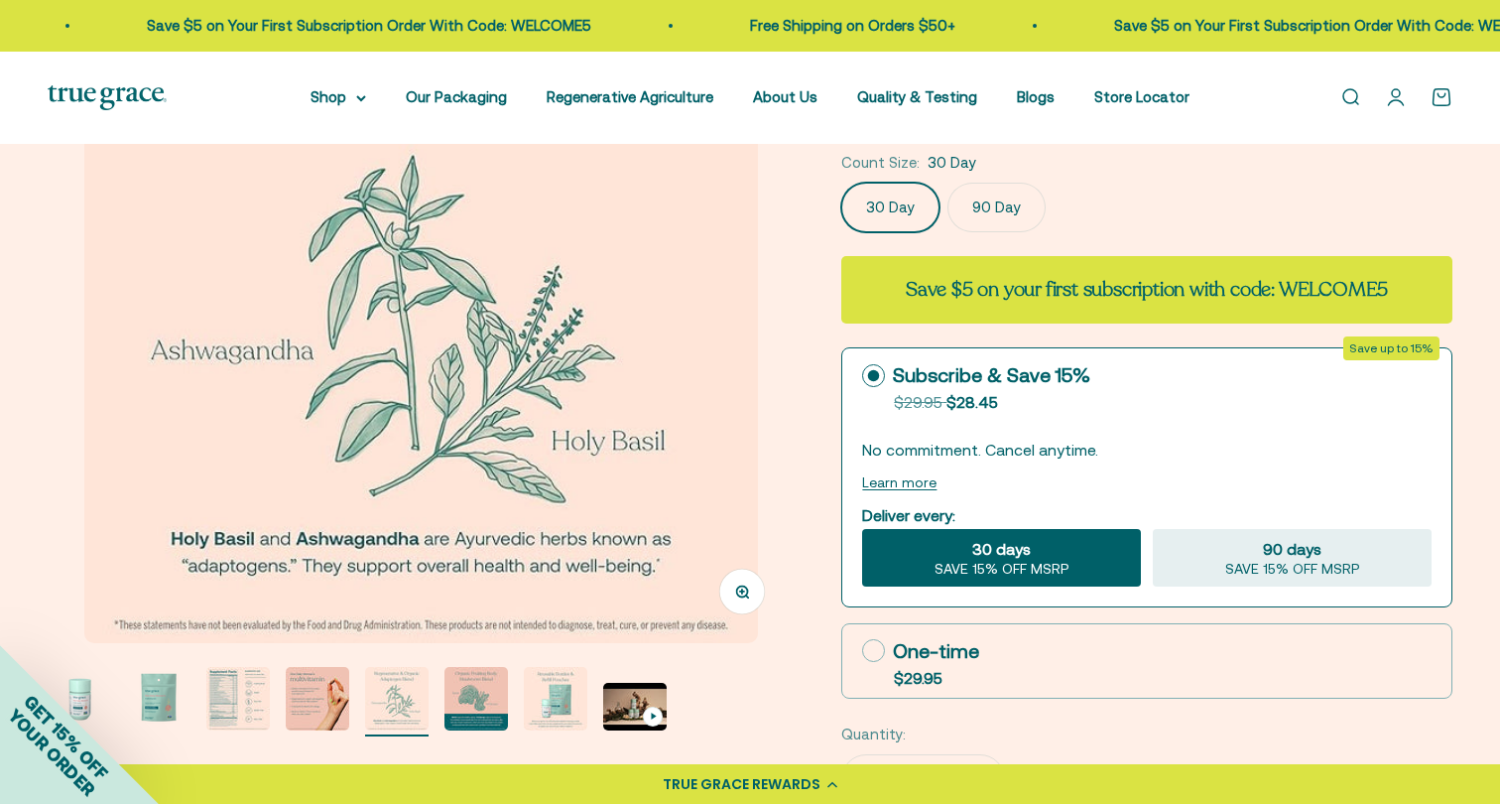
click at [498, 692] on img "Go to item 6" at bounding box center [477, 699] width 64 height 64
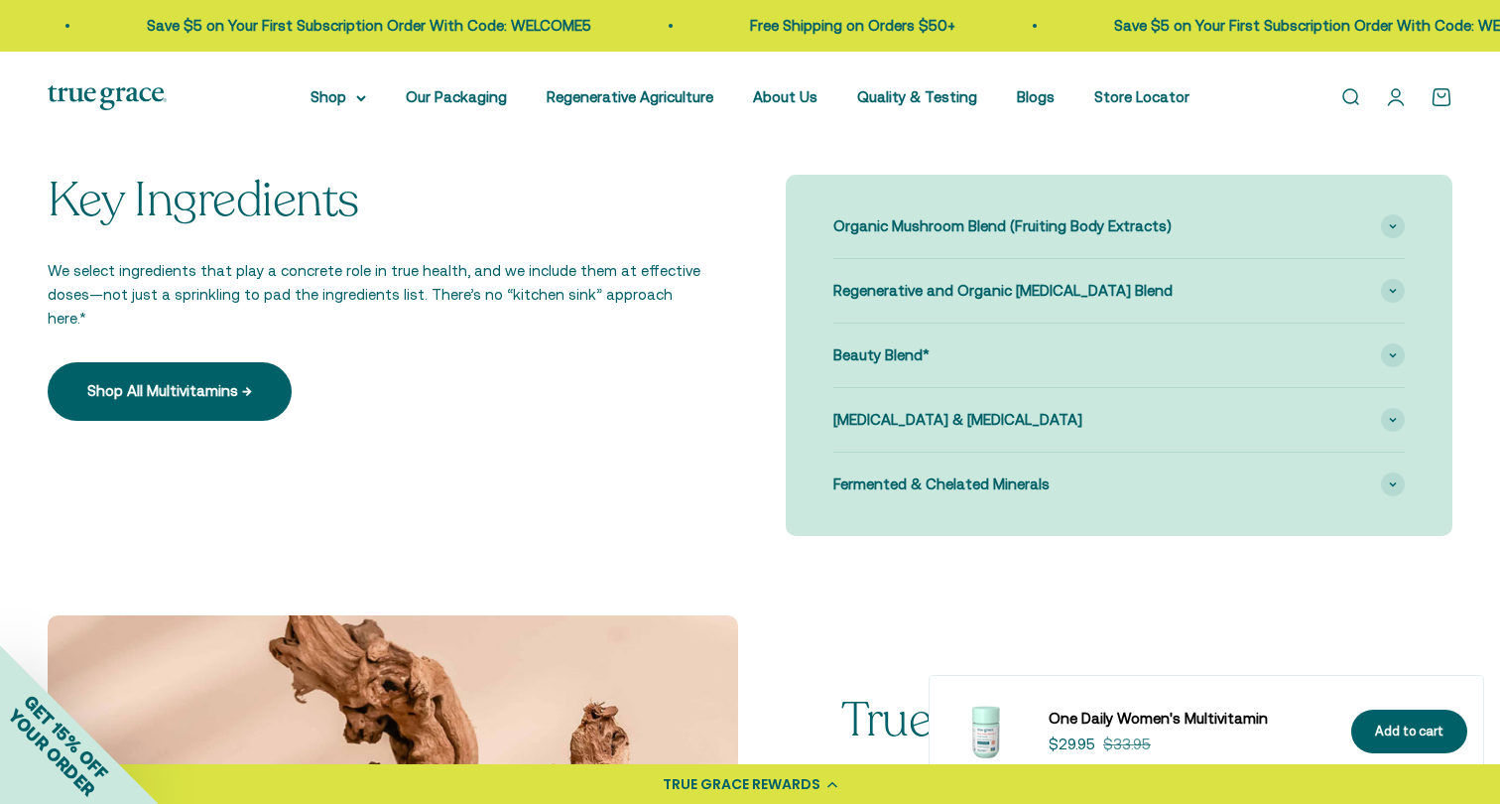
scroll to position [1724, 0]
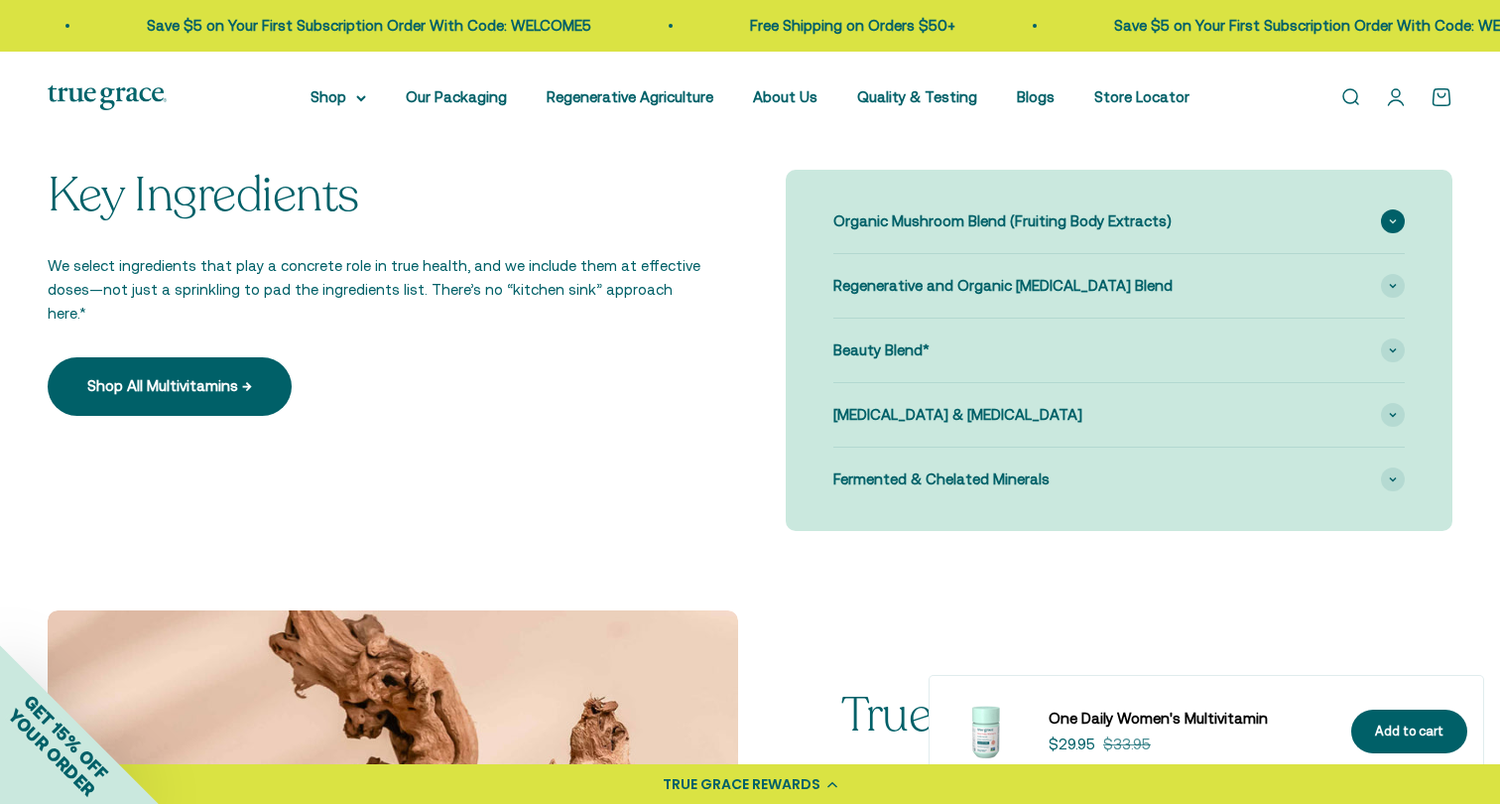
click at [1091, 224] on span "Organic Mushroom Blend (Fruiting Body Extracts)" at bounding box center [1003, 221] width 338 height 24
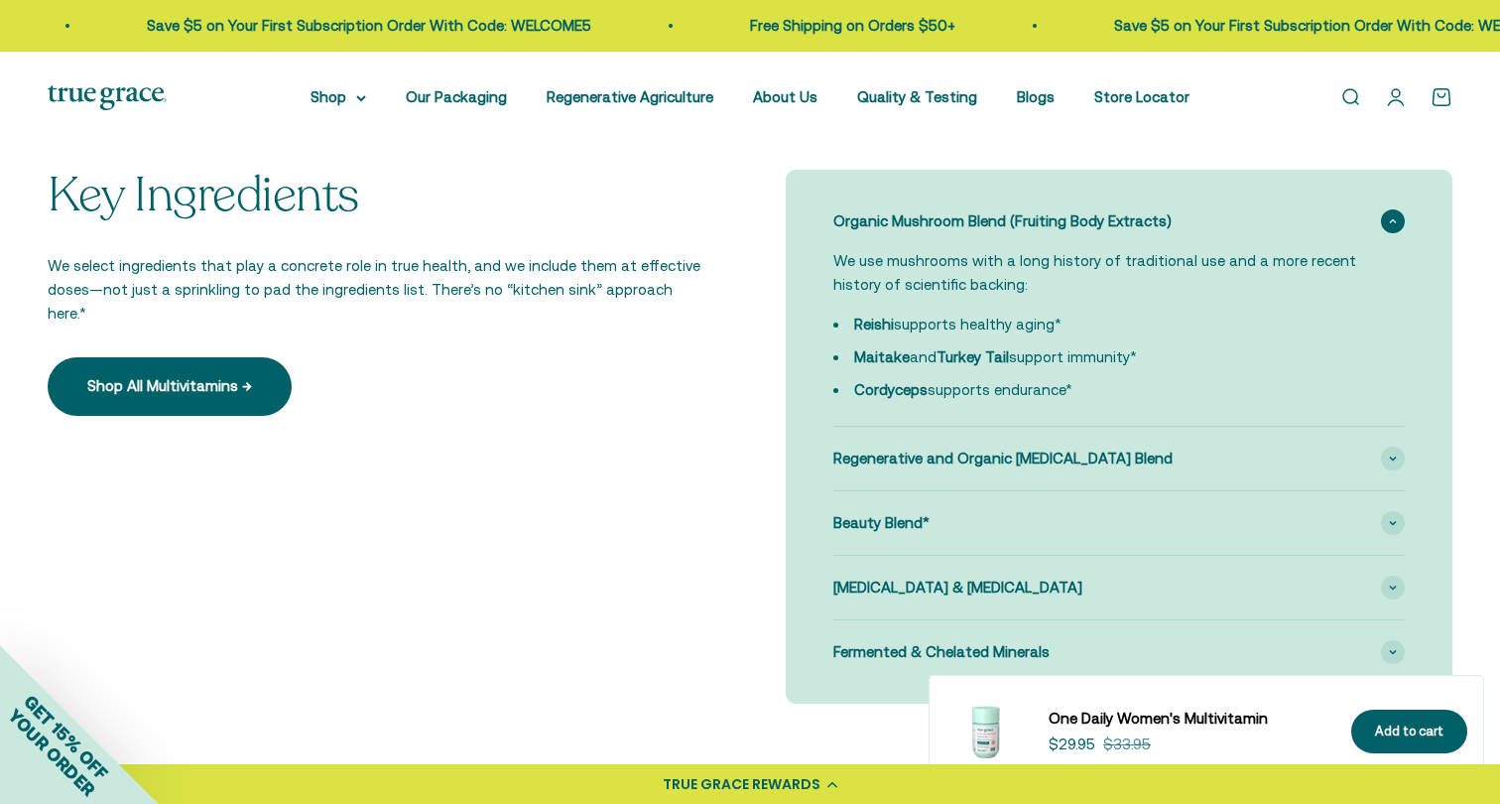
click at [1091, 224] on span "Organic Mushroom Blend (Fruiting Body Extracts)" at bounding box center [1003, 221] width 338 height 24
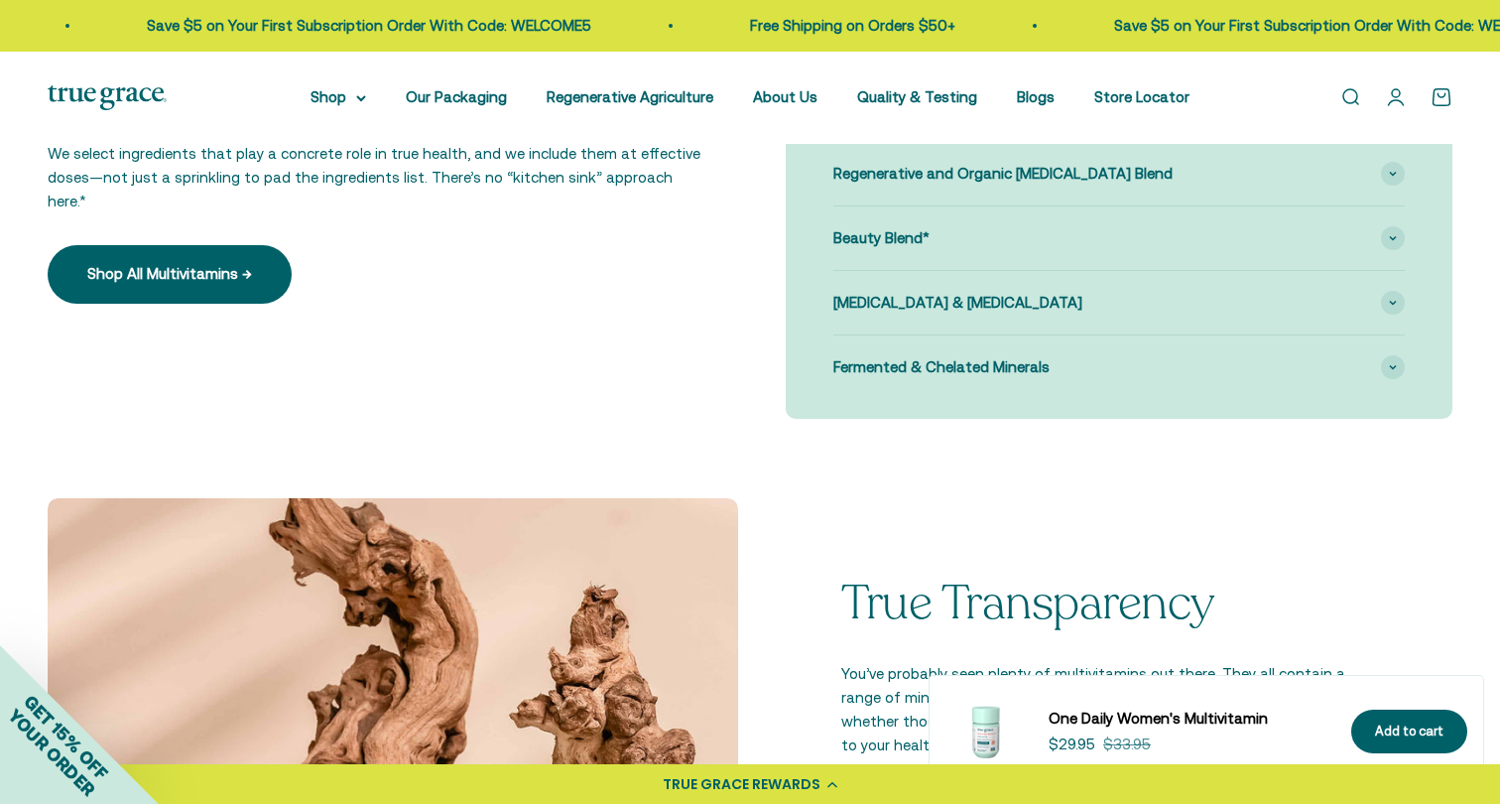
scroll to position [0, 0]
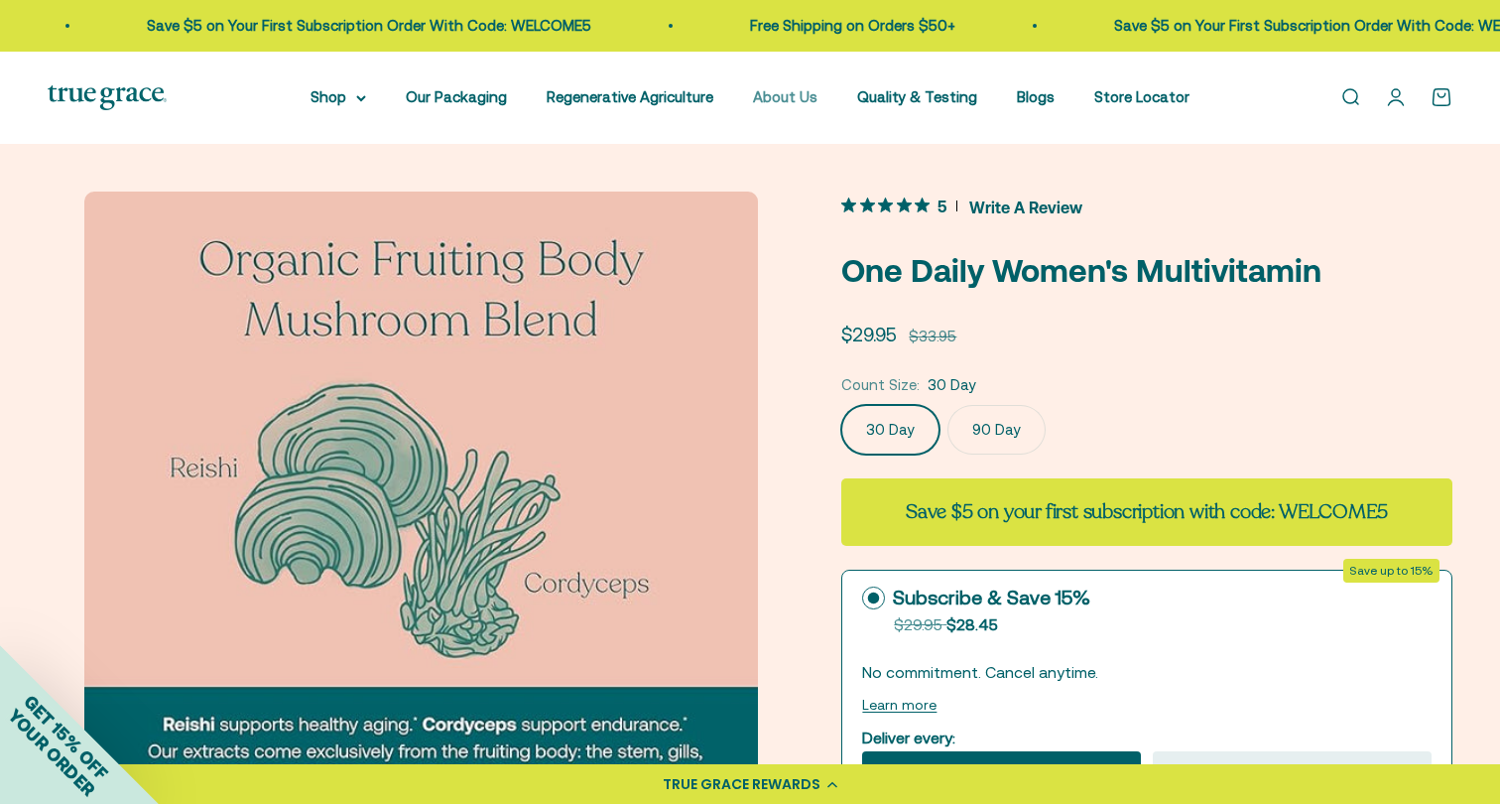
click at [798, 101] on link "About Us" at bounding box center [785, 96] width 65 height 17
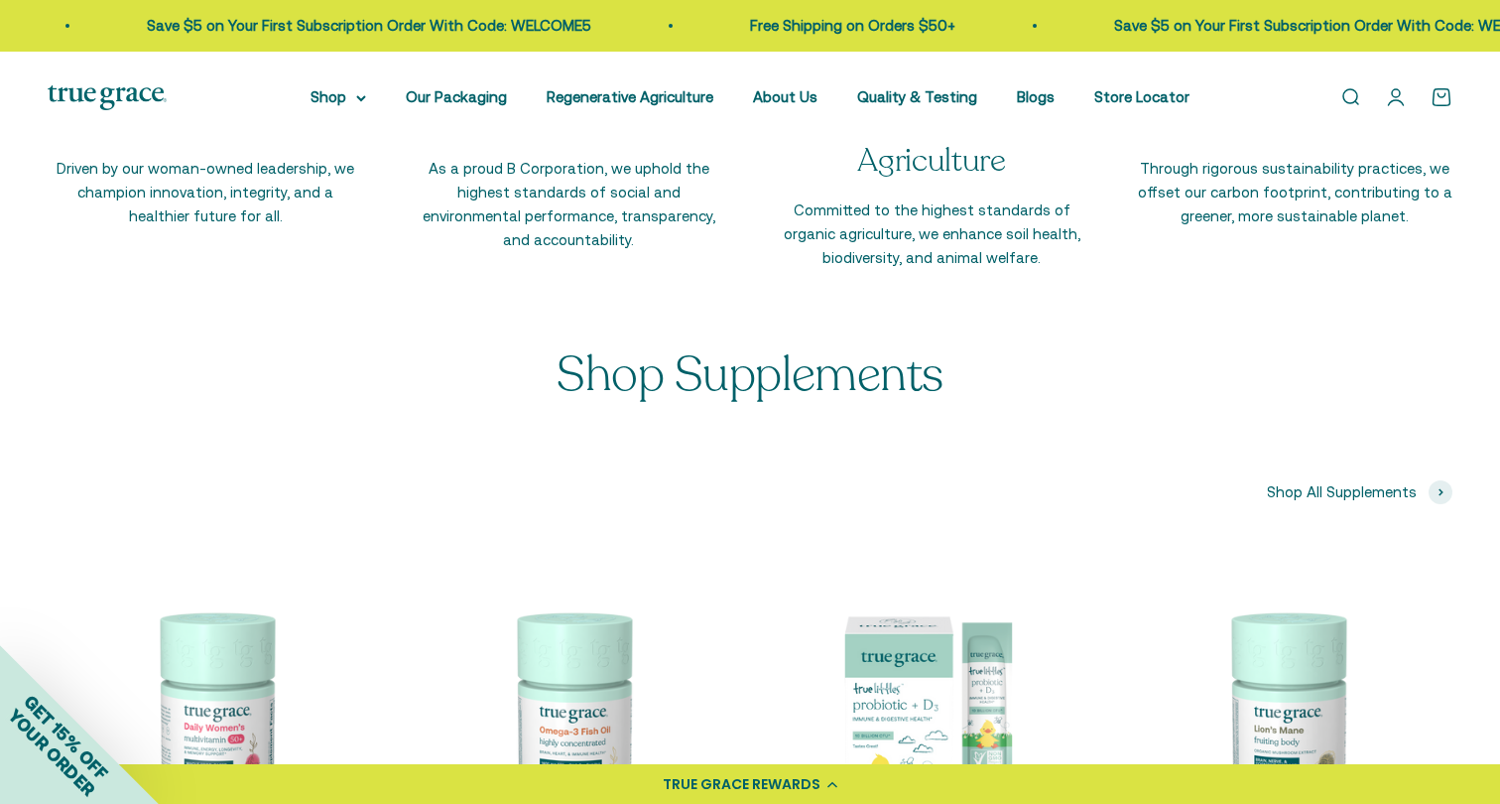
scroll to position [4066, 0]
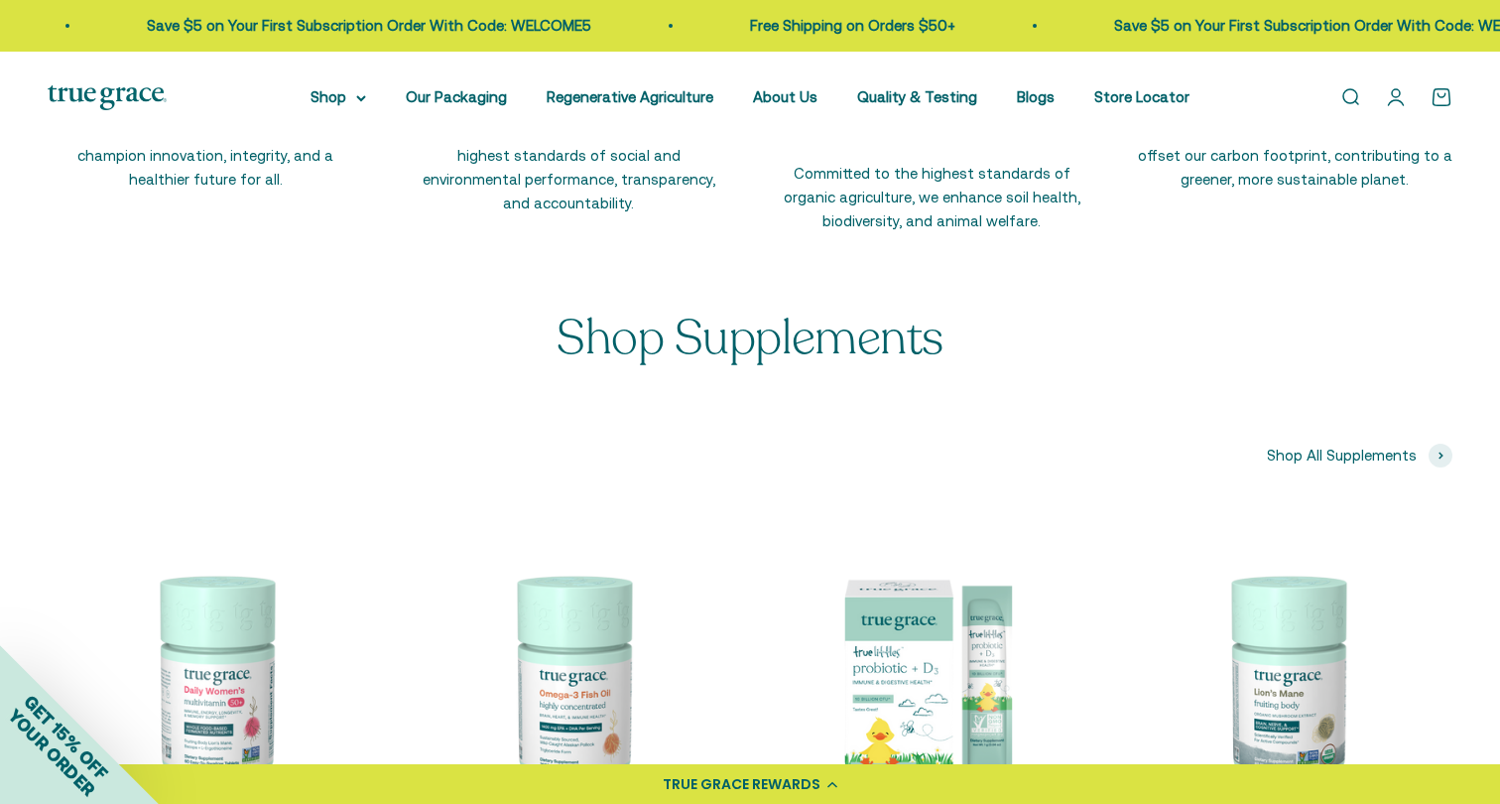
click at [912, 83] on div "Open navigation menu Open search Shop Multivitamins Women's Multivitamin Women'…" at bounding box center [750, 98] width 1500 height 92
click at [912, 91] on link "Quality & Testing" at bounding box center [917, 96] width 120 height 17
